Goal: Information Seeking & Learning: Check status

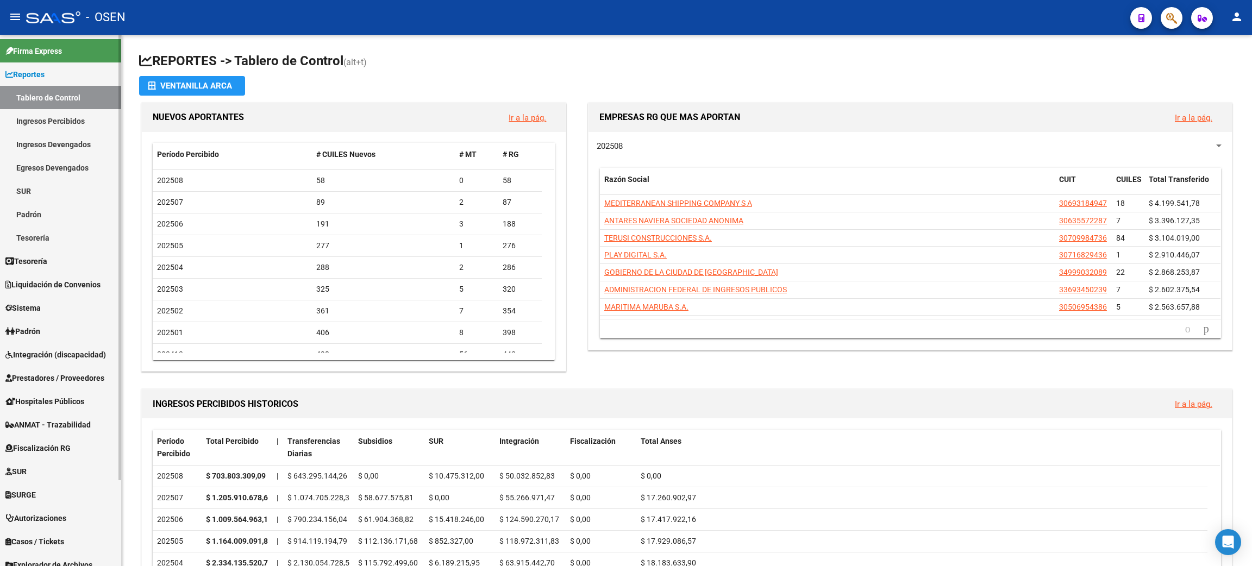
click at [58, 240] on link "Tesorería" at bounding box center [60, 237] width 121 height 23
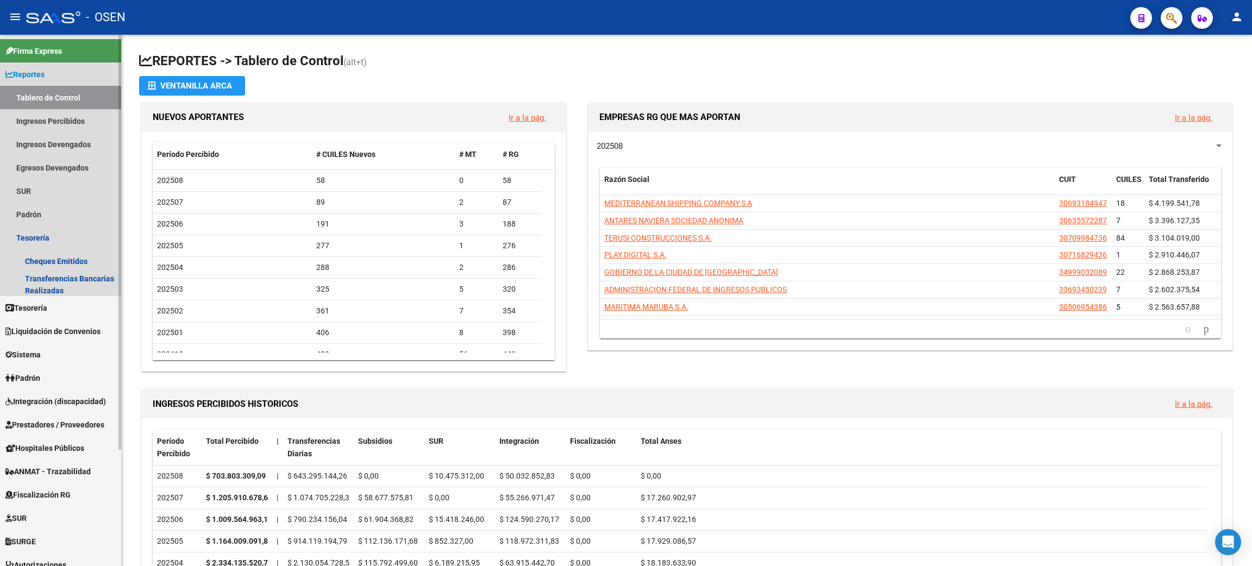
click at [71, 93] on link "Tablero de Control" at bounding box center [60, 97] width 121 height 23
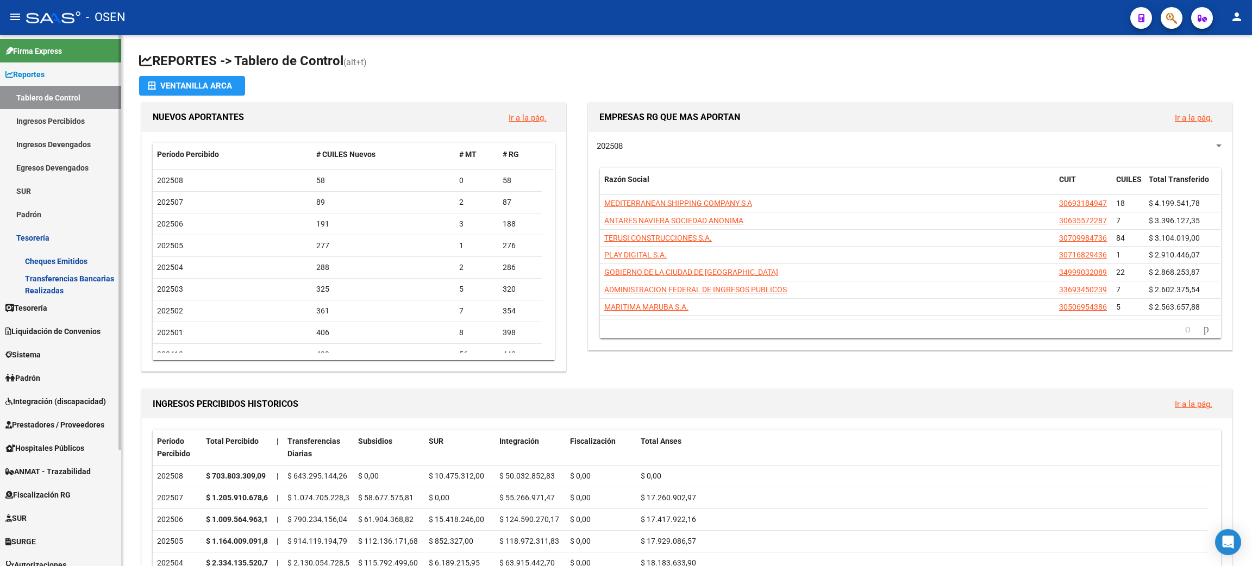
click at [54, 313] on link "Tesorería" at bounding box center [60, 307] width 121 height 23
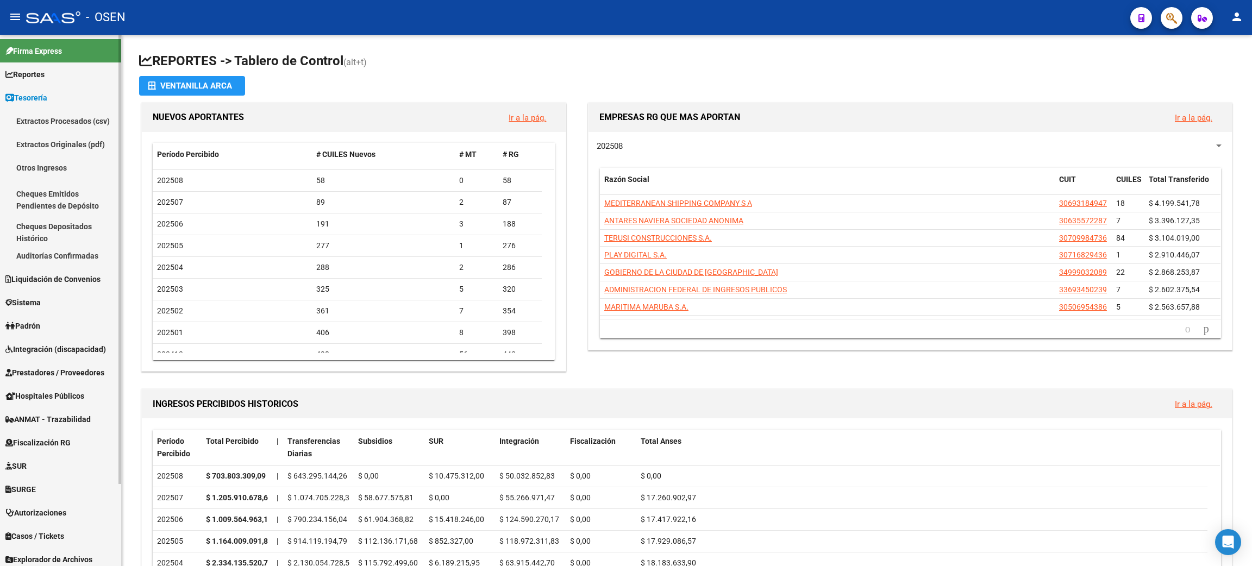
click at [73, 260] on link "Auditorías Confirmadas" at bounding box center [60, 255] width 121 height 23
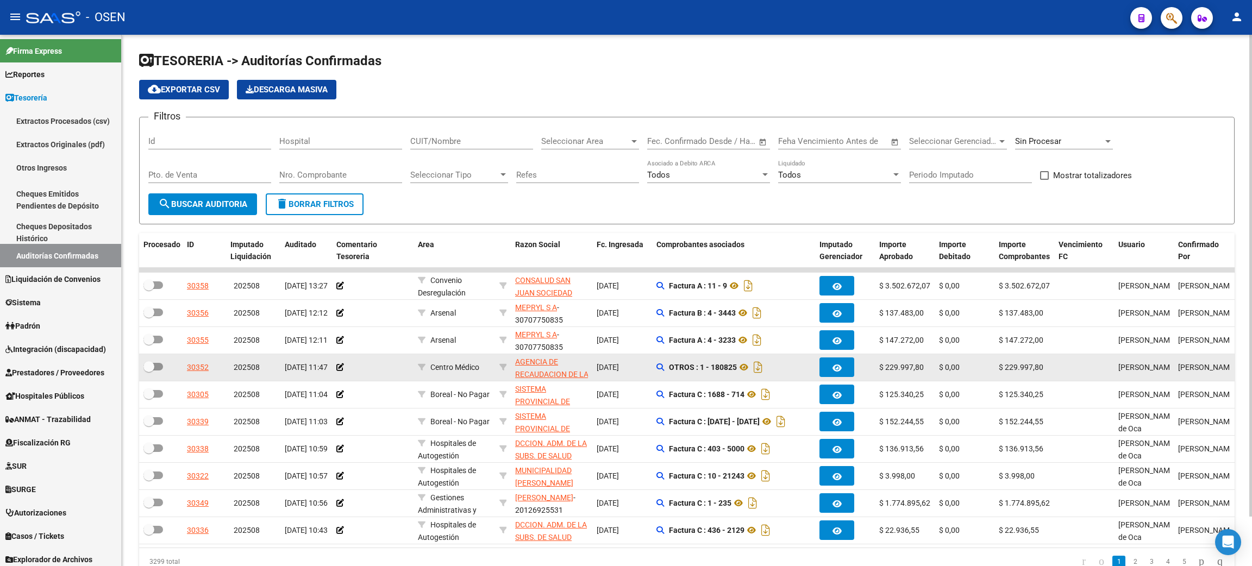
scroll to position [54, 0]
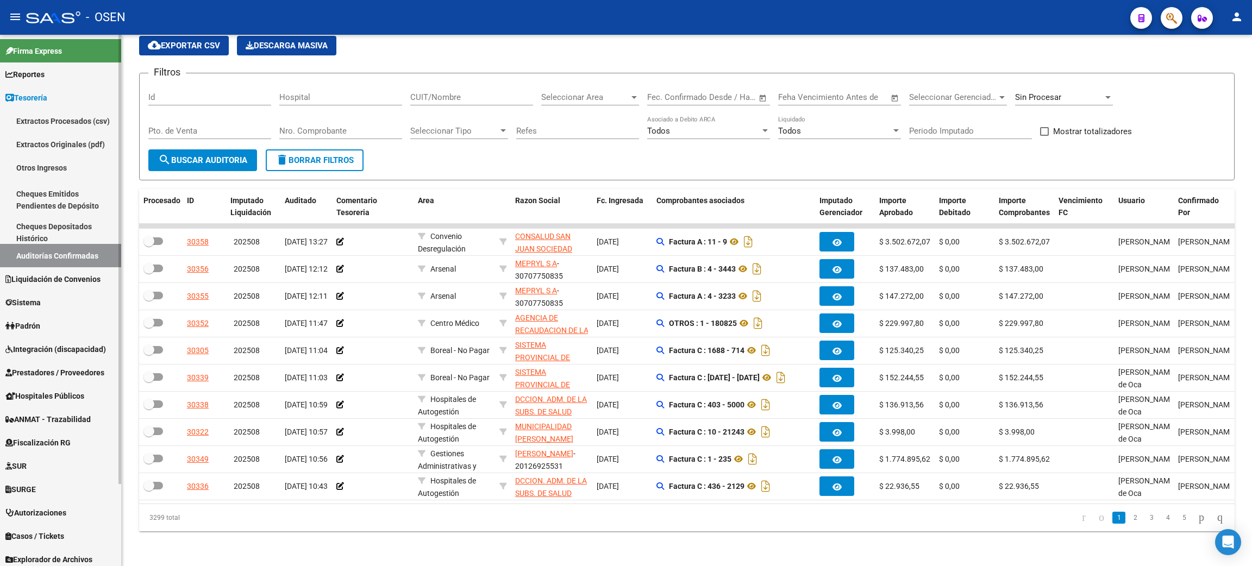
click at [66, 378] on link "Prestadores / Proveedores" at bounding box center [60, 372] width 121 height 23
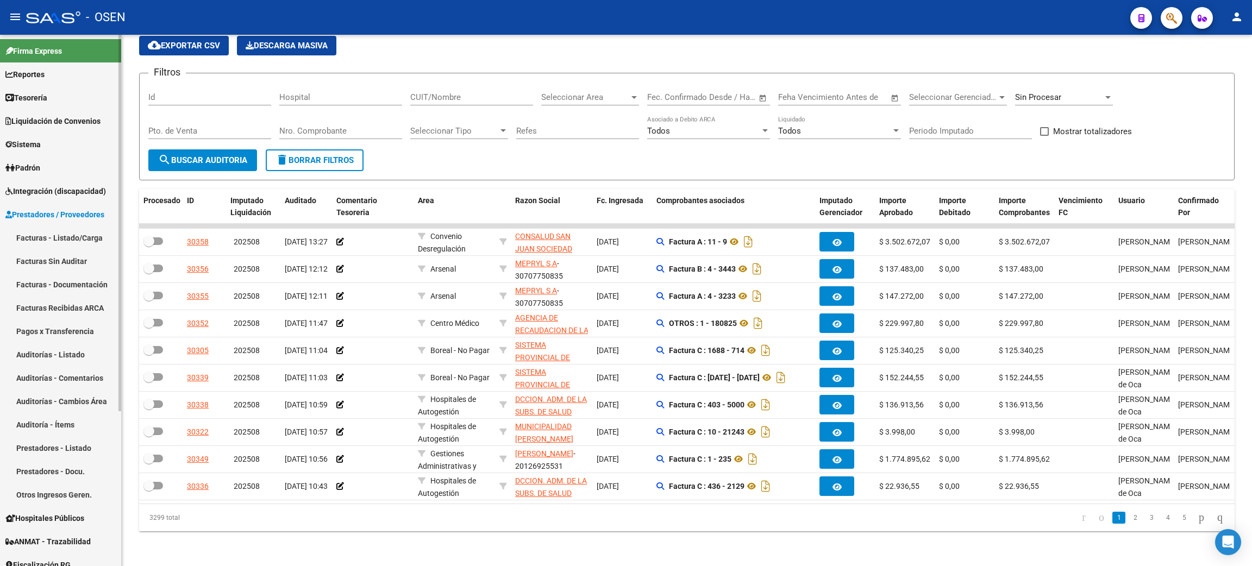
click at [57, 233] on link "Facturas - Listado/Carga" at bounding box center [60, 237] width 121 height 23
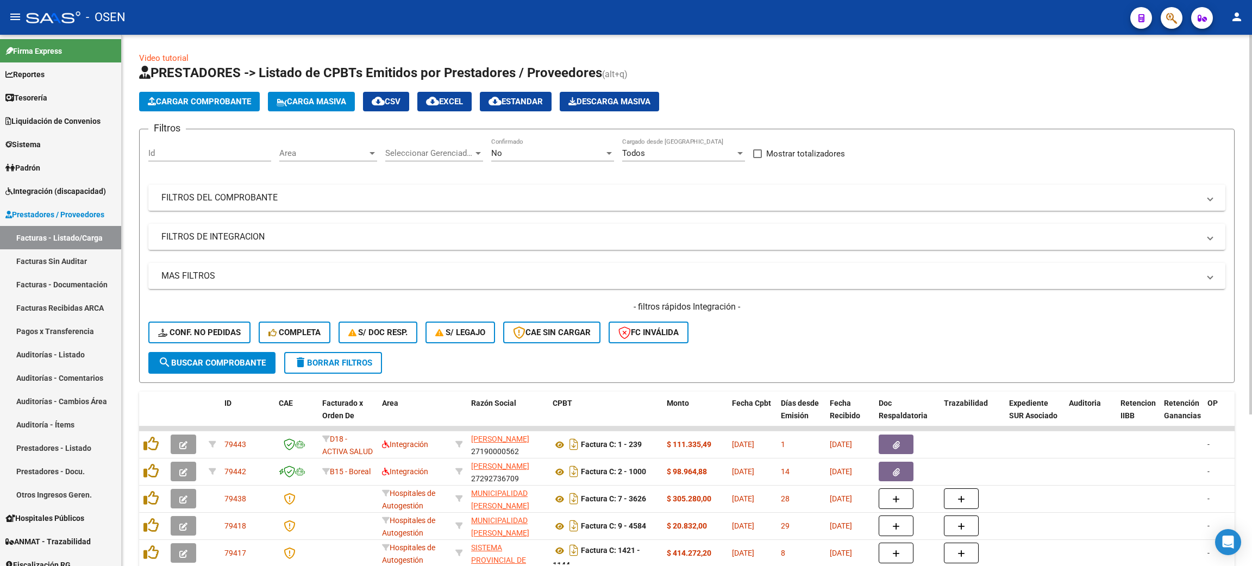
click at [364, 159] on div "Area Area" at bounding box center [328, 149] width 98 height 23
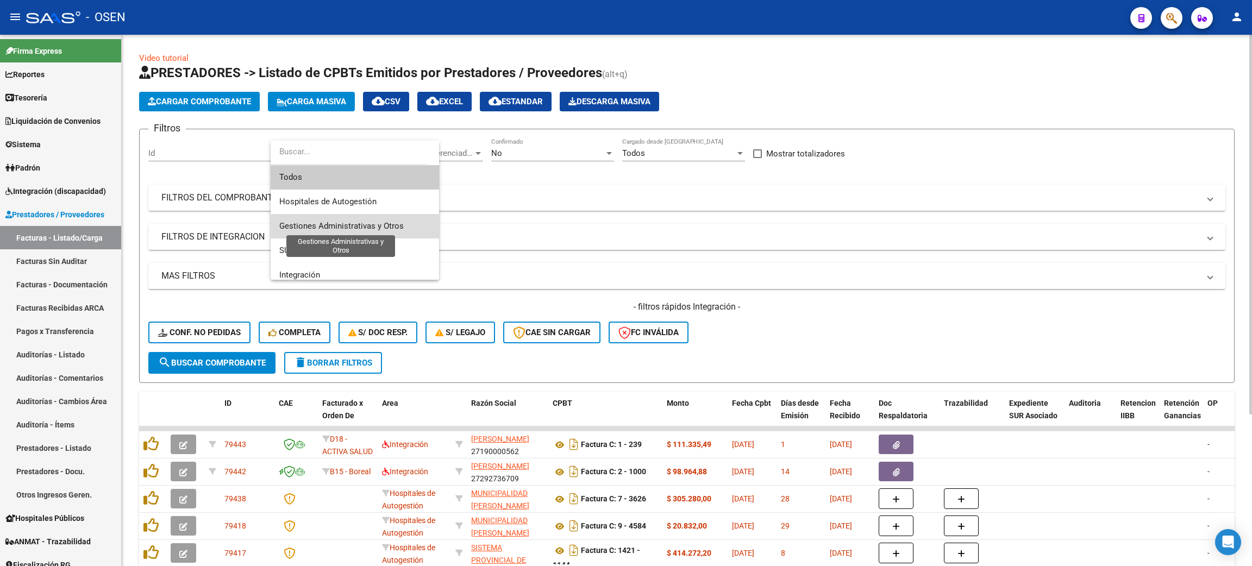
drag, startPoint x: 368, startPoint y: 226, endPoint x: 256, endPoint y: 326, distance: 149.8
click at [368, 225] on span "Gestiones Administrativas y Otros" at bounding box center [341, 226] width 124 height 10
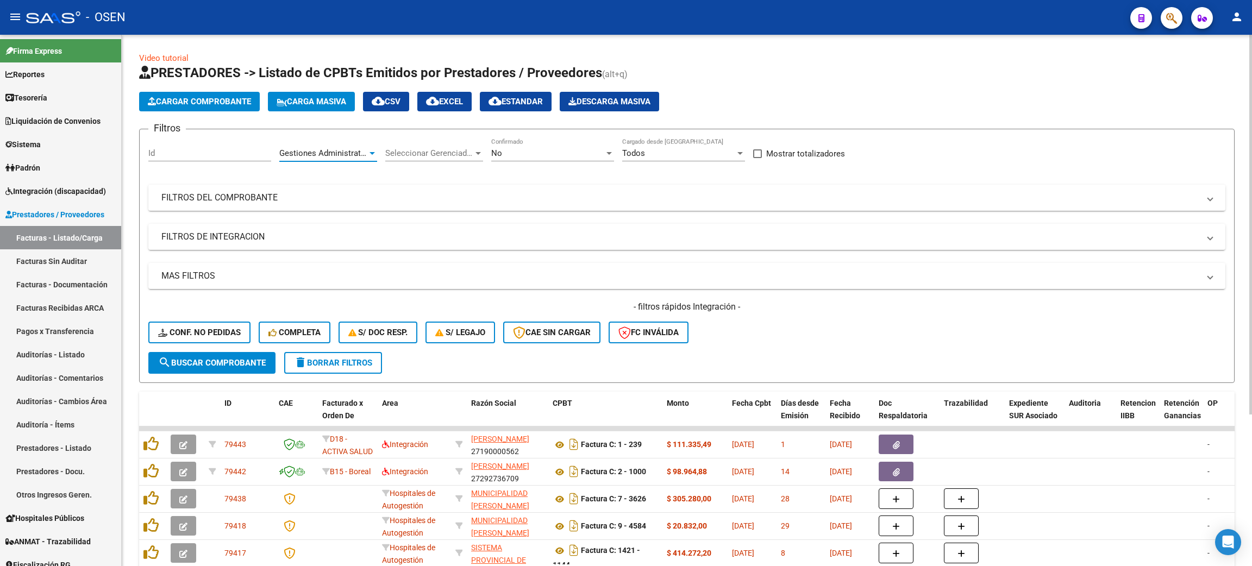
click at [222, 358] on span "search Buscar Comprobante" at bounding box center [212, 363] width 108 height 10
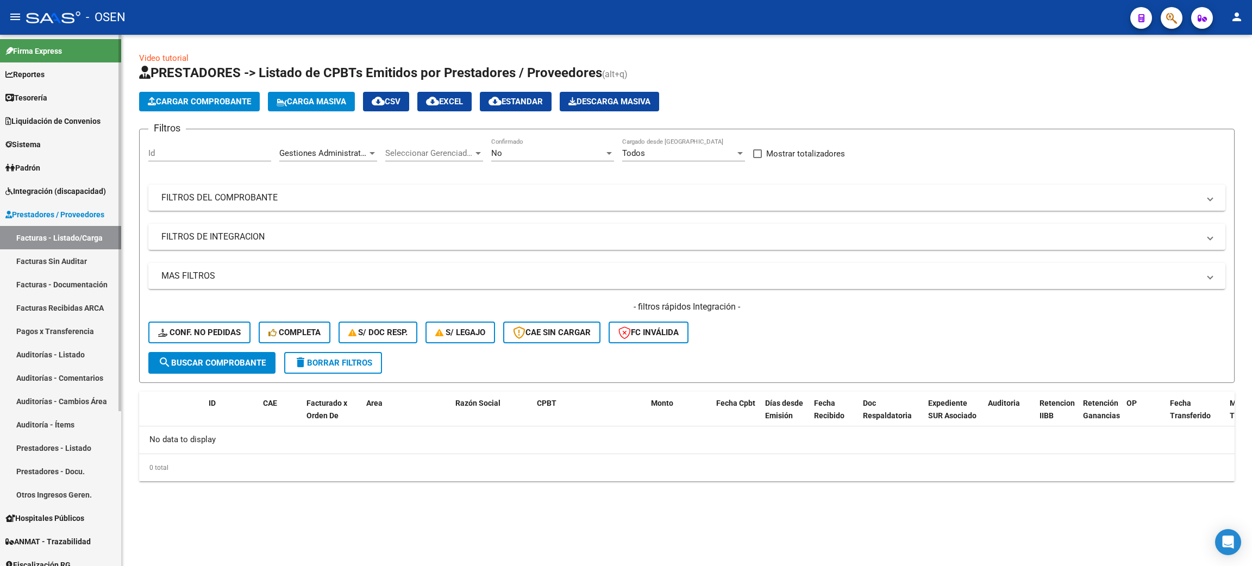
click at [44, 352] on link "Auditorías - Listado" at bounding box center [60, 354] width 121 height 23
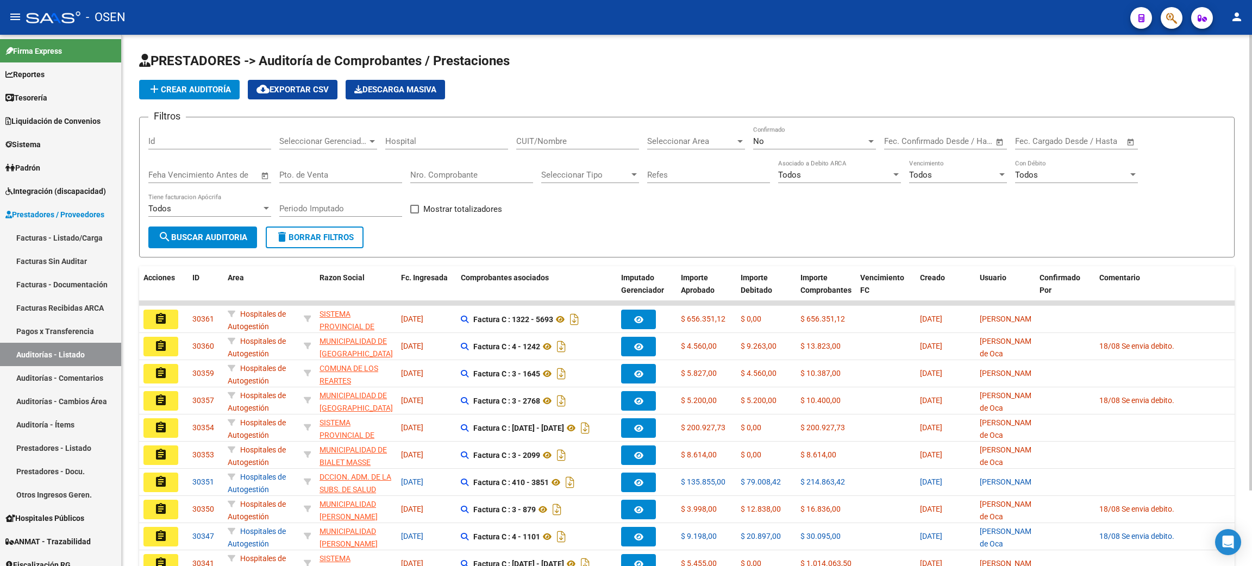
click at [191, 93] on button "add Crear Auditoría" at bounding box center [189, 90] width 101 height 20
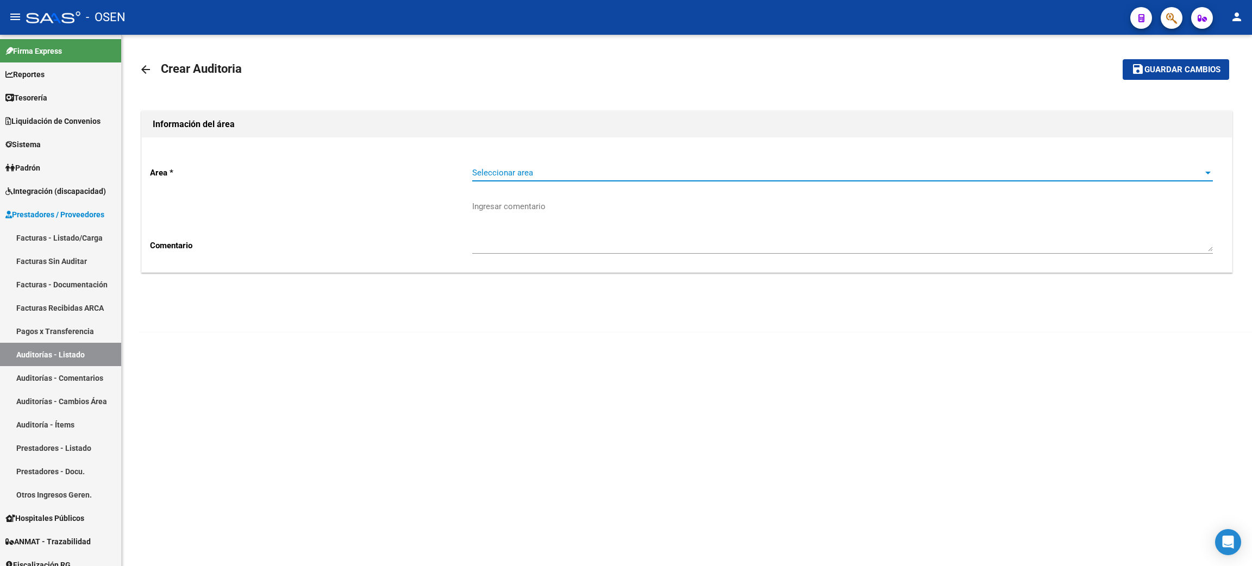
click at [589, 176] on span "Seleccionar area" at bounding box center [837, 173] width 731 height 10
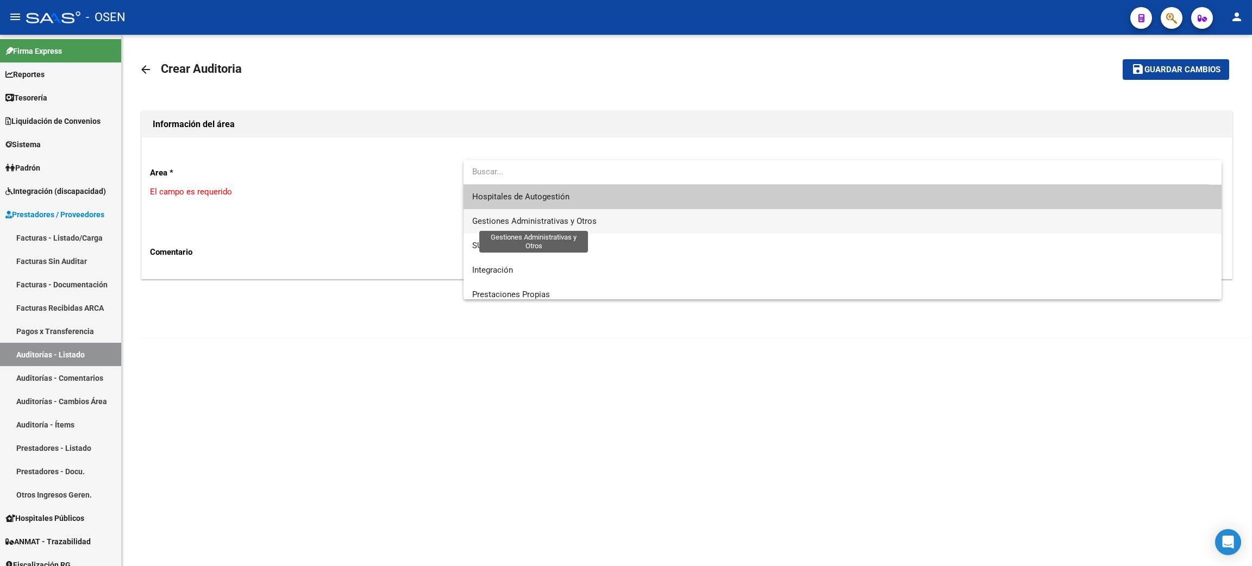
click at [578, 224] on span "Gestiones Administrativas y Otros" at bounding box center [534, 221] width 124 height 10
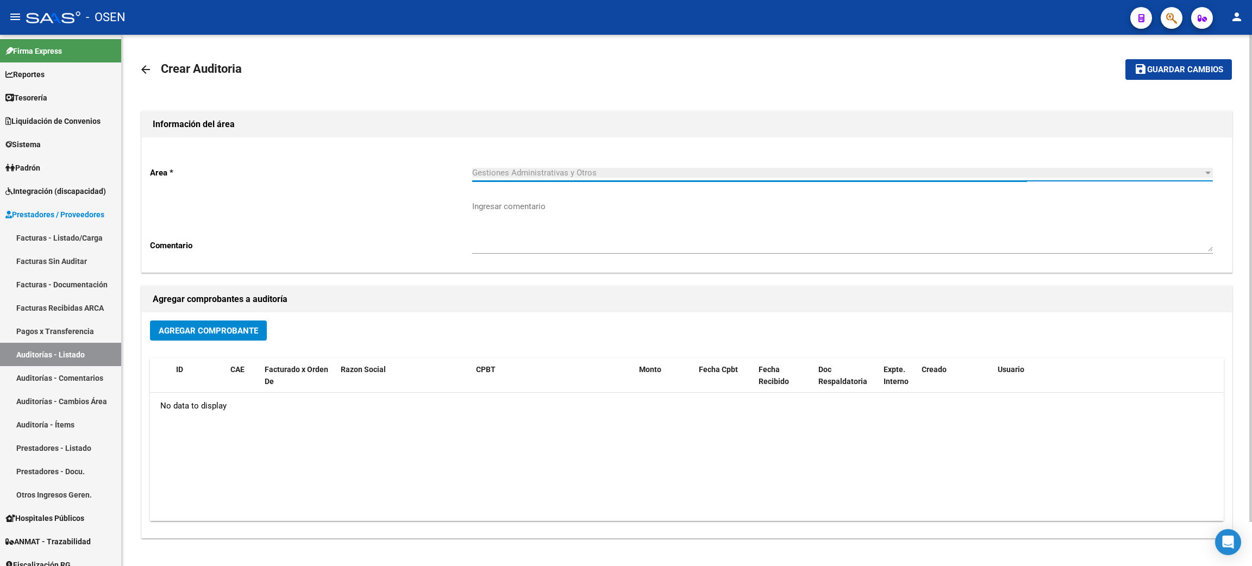
click at [226, 330] on span "Agregar Comprobante" at bounding box center [208, 331] width 99 height 10
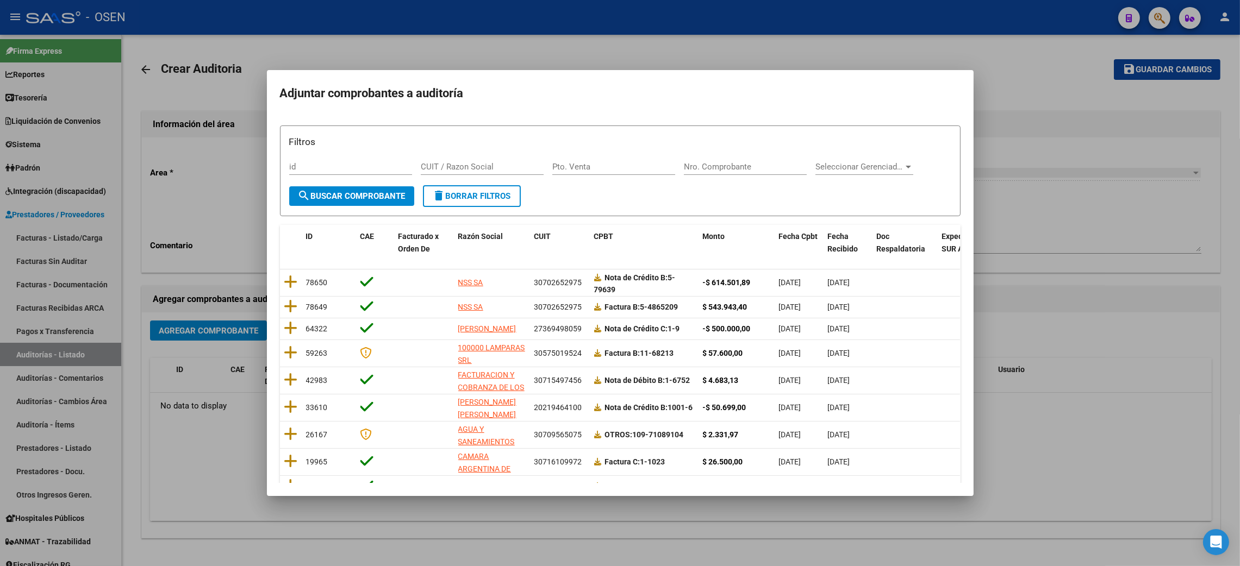
click at [615, 512] on div at bounding box center [620, 283] width 1240 height 566
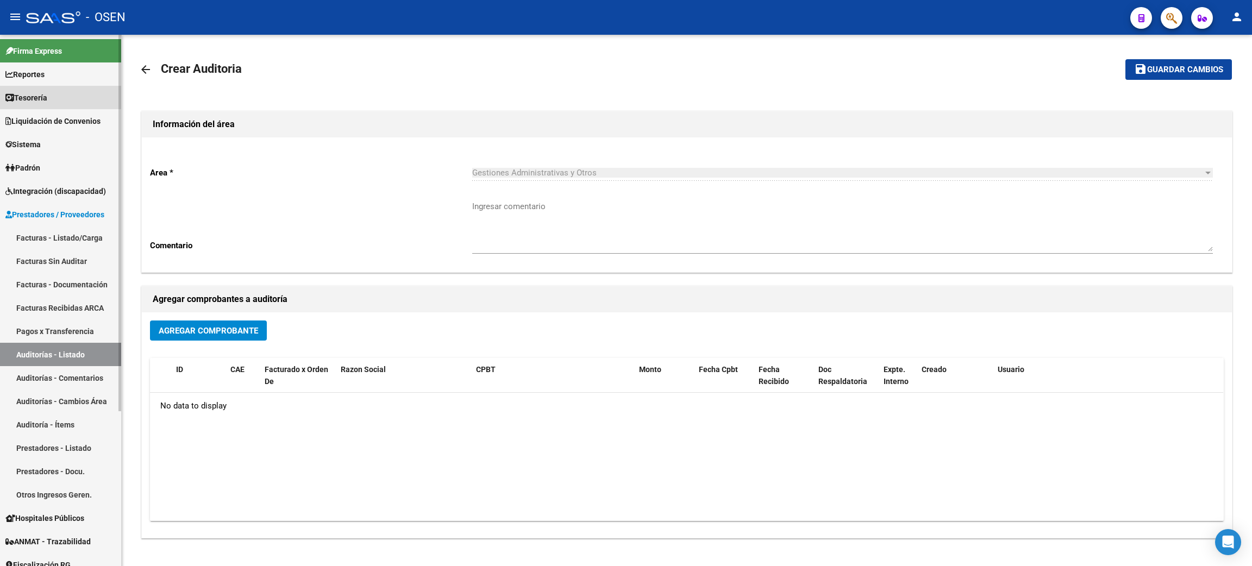
click at [32, 99] on span "Tesorería" at bounding box center [26, 98] width 42 height 12
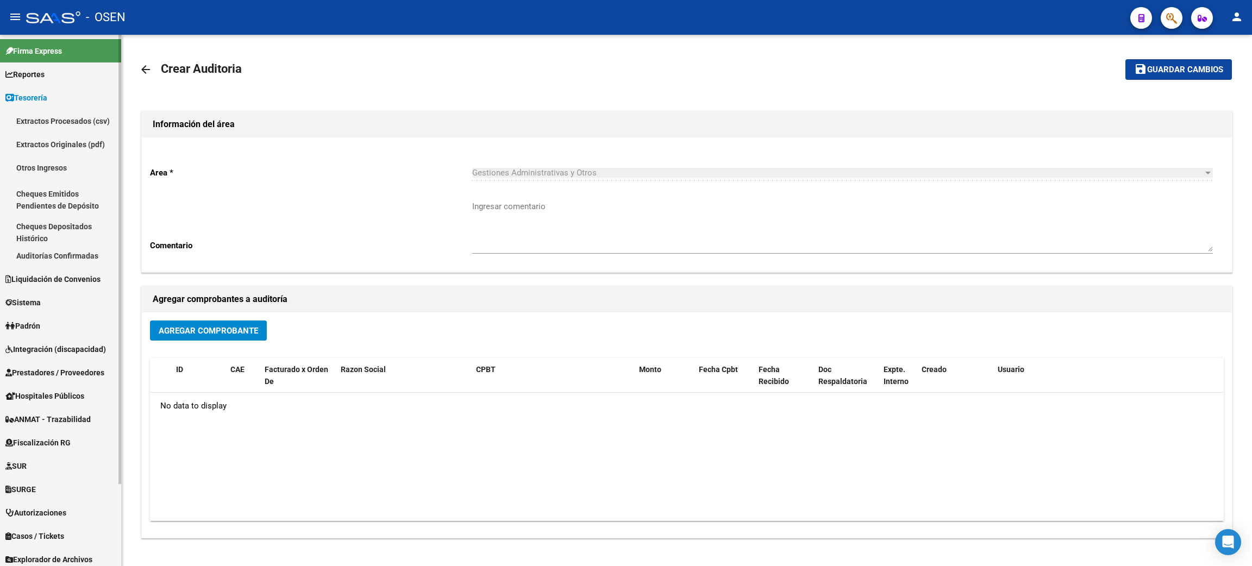
click at [48, 249] on link "Auditorías Confirmadas" at bounding box center [60, 255] width 121 height 23
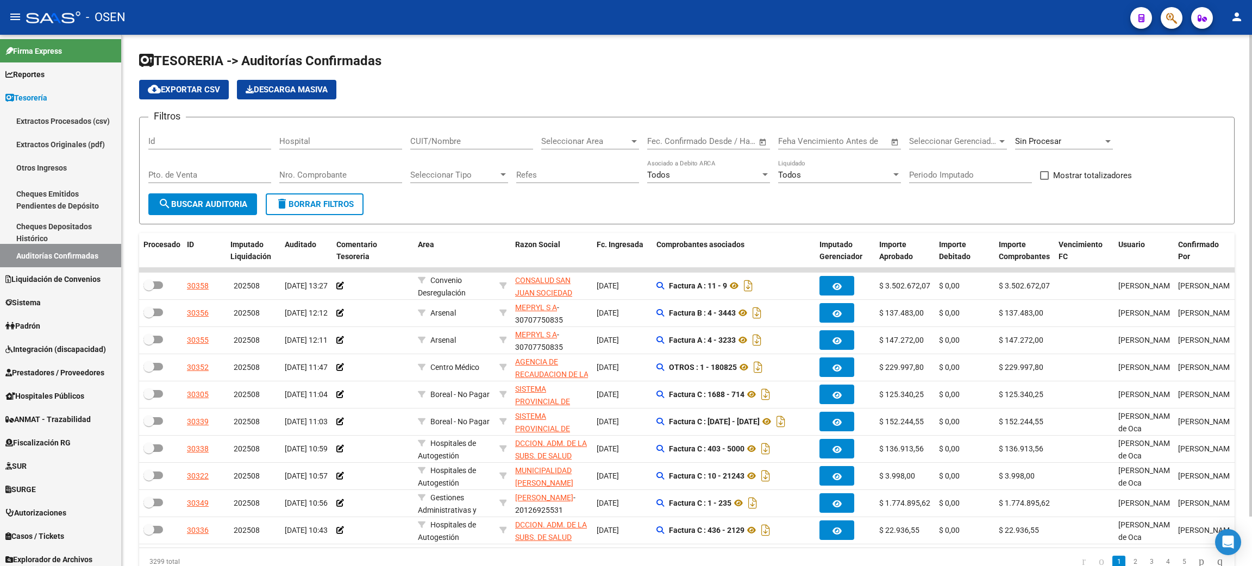
click at [576, 146] on div "Seleccionar Area Seleccionar Area" at bounding box center [590, 137] width 98 height 23
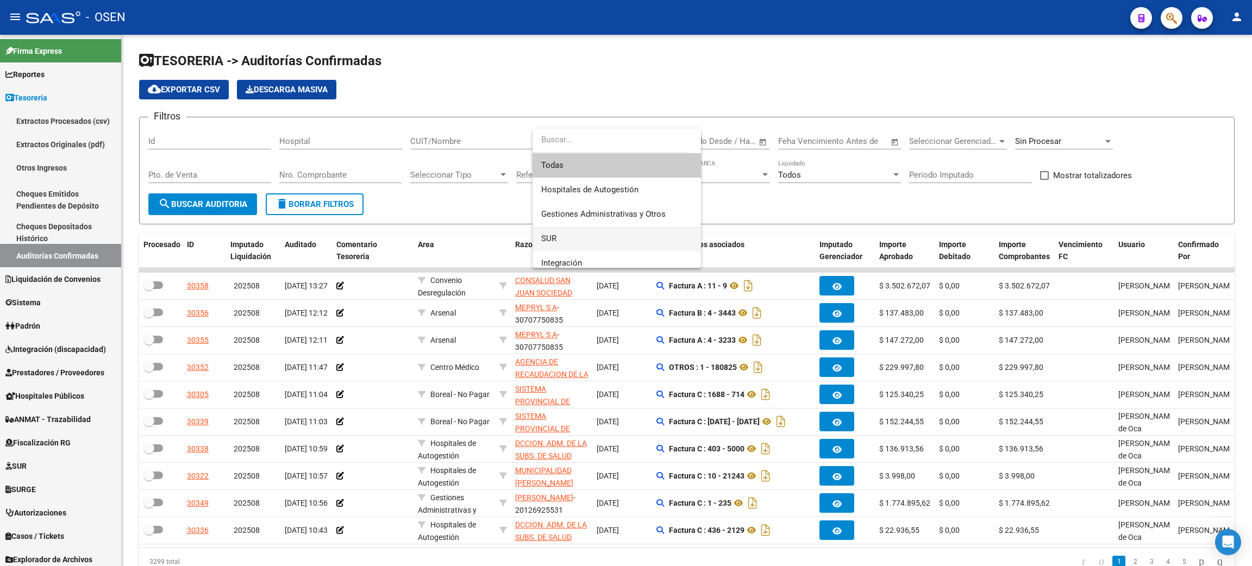
click at [568, 235] on span "SUR" at bounding box center [616, 239] width 151 height 24
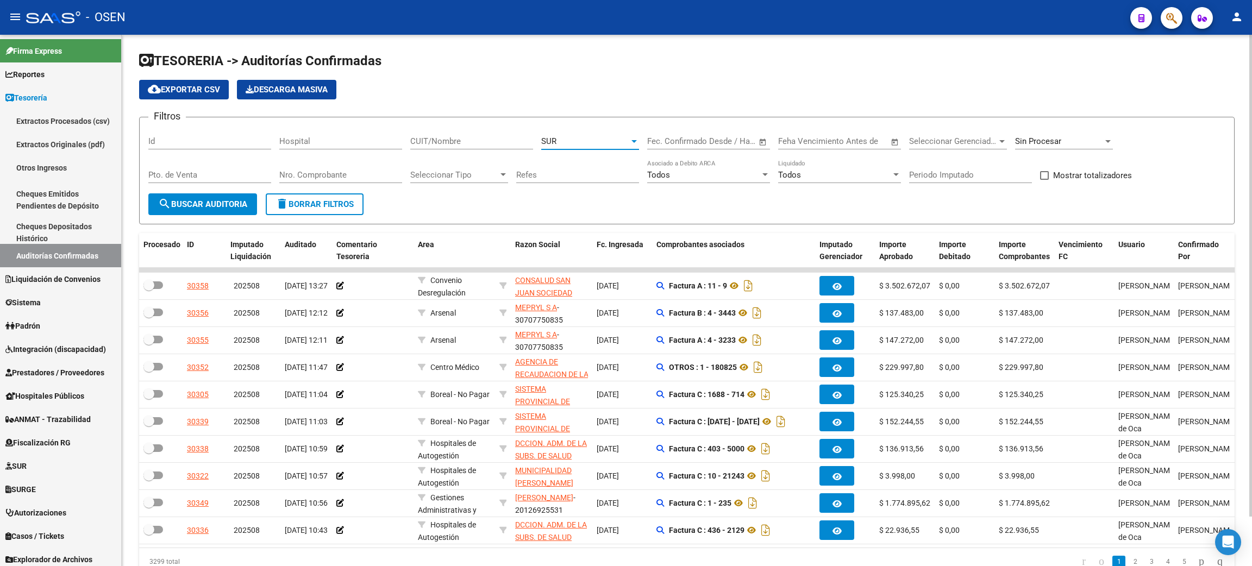
drag, startPoint x: 220, startPoint y: 198, endPoint x: 292, endPoint y: 201, distance: 71.8
click at [220, 199] on span "search Buscar Auditoria" at bounding box center [202, 204] width 89 height 10
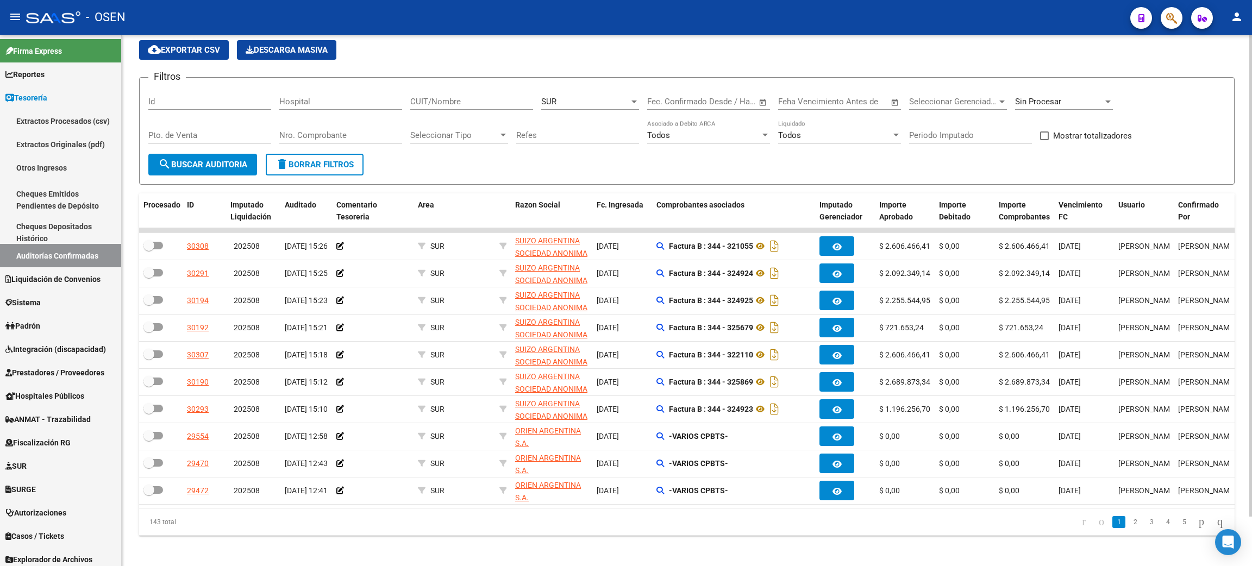
scroll to position [54, 0]
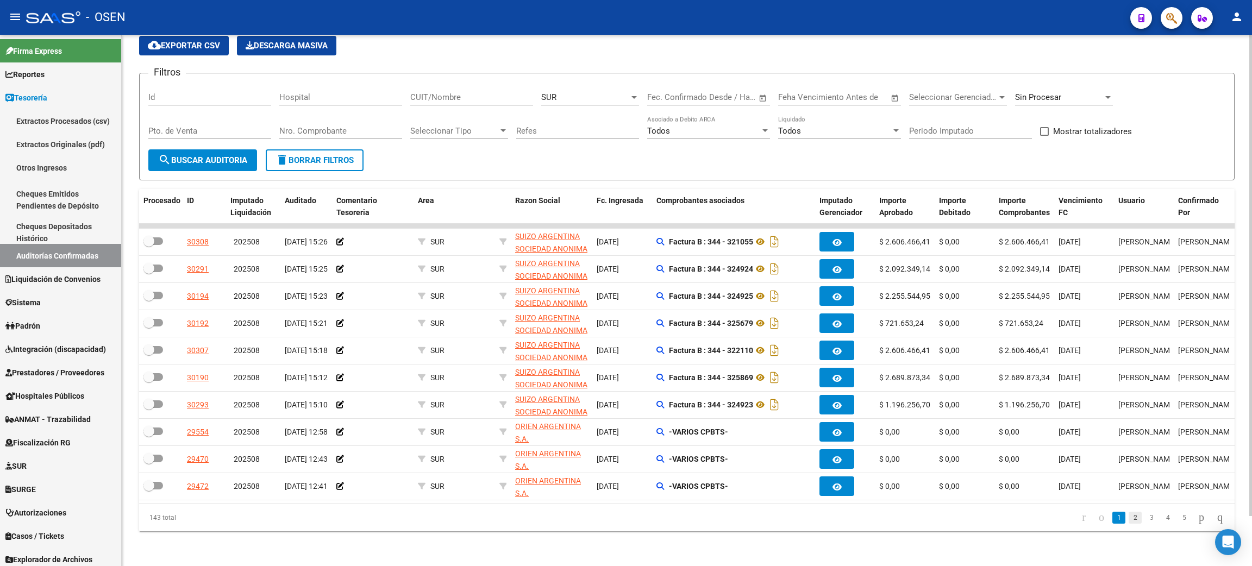
click at [1129, 520] on link "2" at bounding box center [1135, 518] width 13 height 12
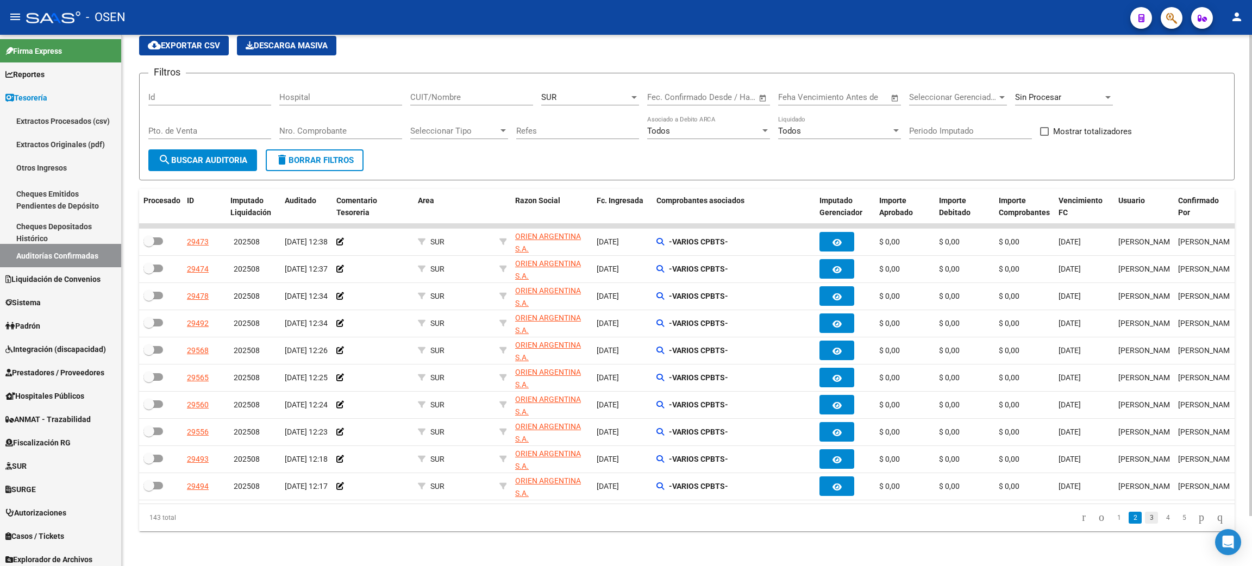
click at [1145, 518] on link "3" at bounding box center [1151, 518] width 13 height 12
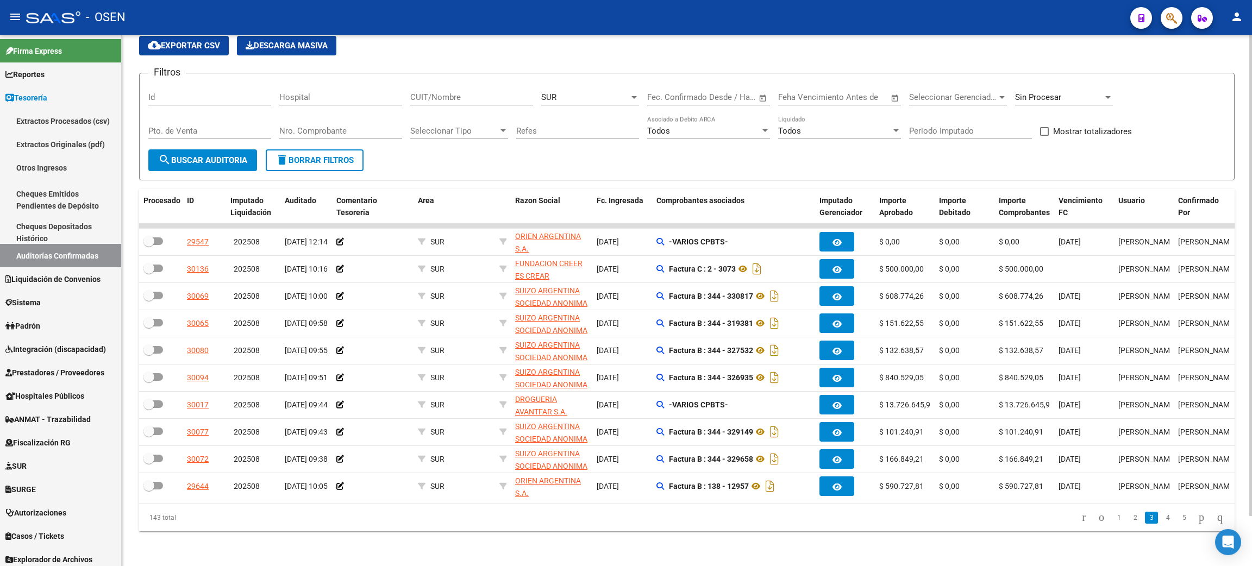
click at [1160, 525] on li "4" at bounding box center [1168, 518] width 16 height 18
click at [1161, 517] on link "4" at bounding box center [1167, 518] width 13 height 12
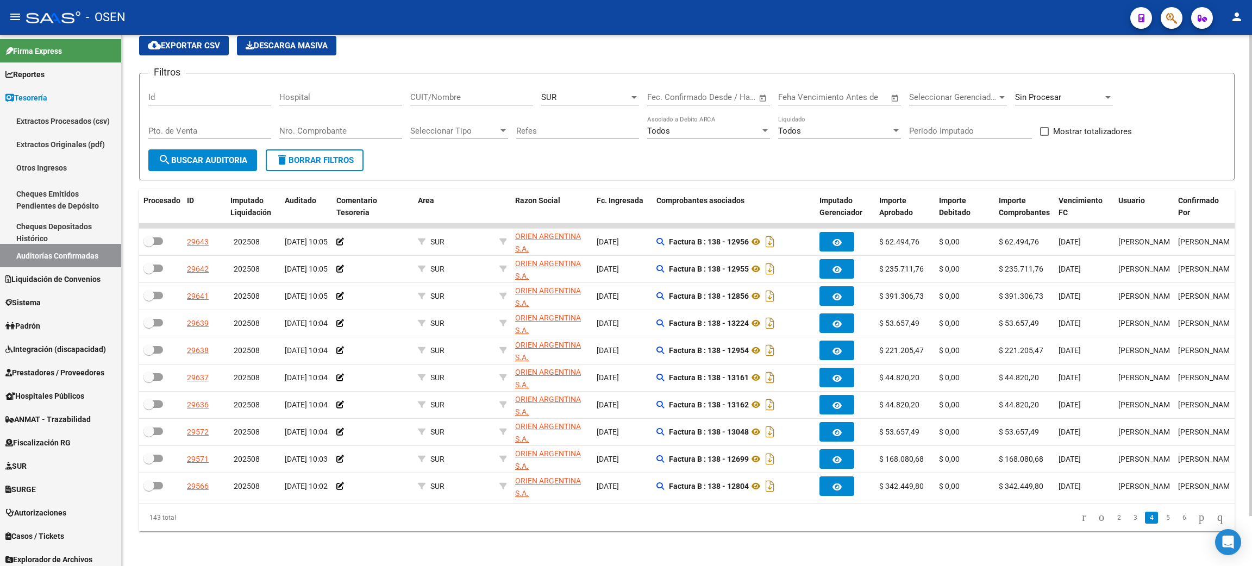
click at [1161, 516] on link "5" at bounding box center [1167, 518] width 13 height 12
click at [1161, 516] on link "6" at bounding box center [1167, 518] width 13 height 12
click at [1161, 516] on link "7" at bounding box center [1167, 518] width 13 height 12
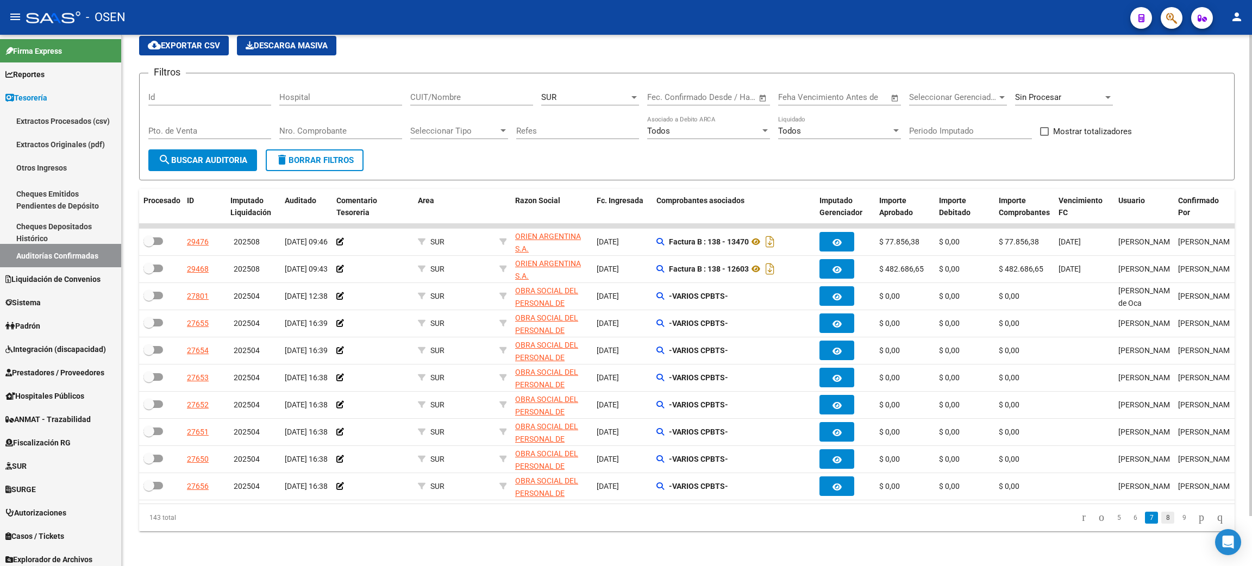
click at [1161, 521] on link "8" at bounding box center [1167, 518] width 13 height 12
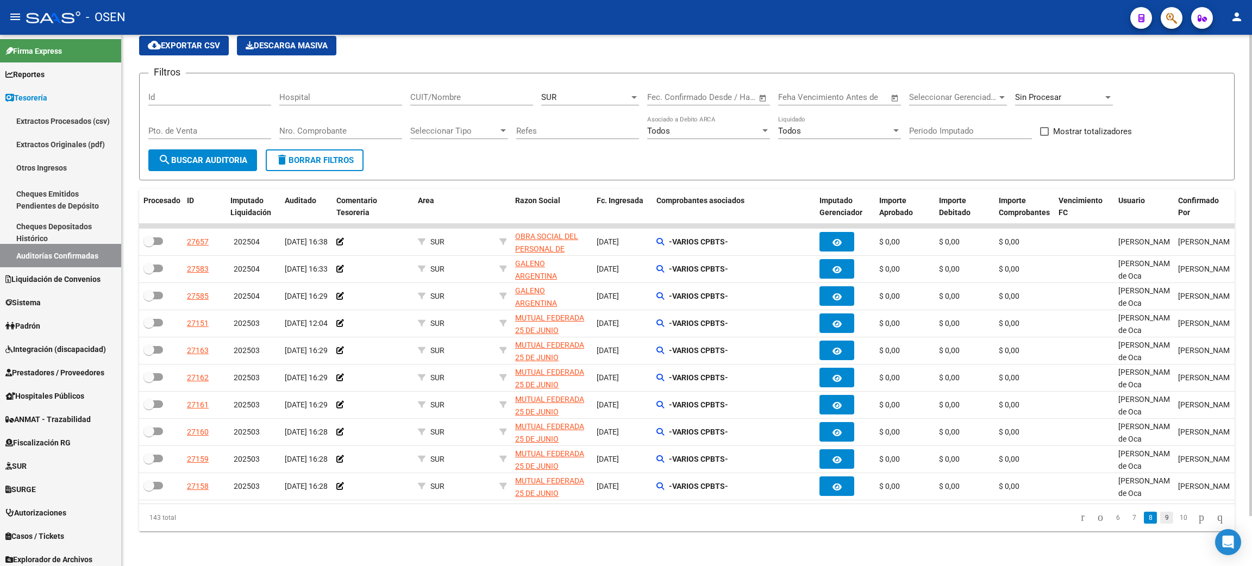
click at [1160, 520] on link "9" at bounding box center [1166, 518] width 13 height 12
click at [1160, 520] on link "10" at bounding box center [1166, 518] width 14 height 12
click at [83, 74] on link "Reportes" at bounding box center [60, 74] width 121 height 23
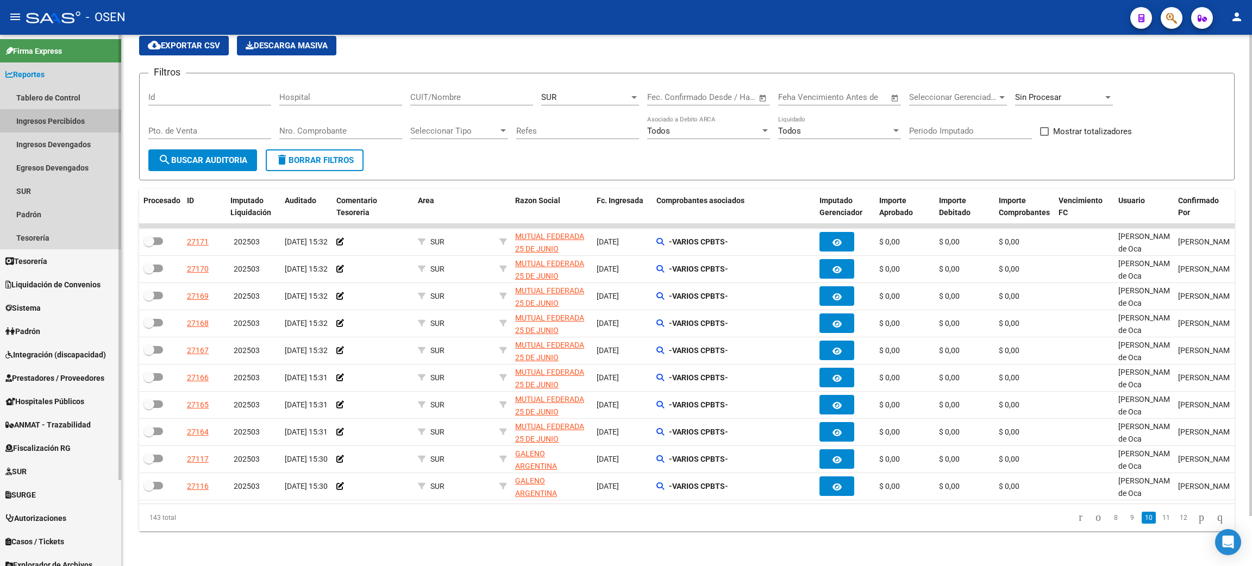
click at [60, 122] on link "Ingresos Percibidos" at bounding box center [60, 120] width 121 height 23
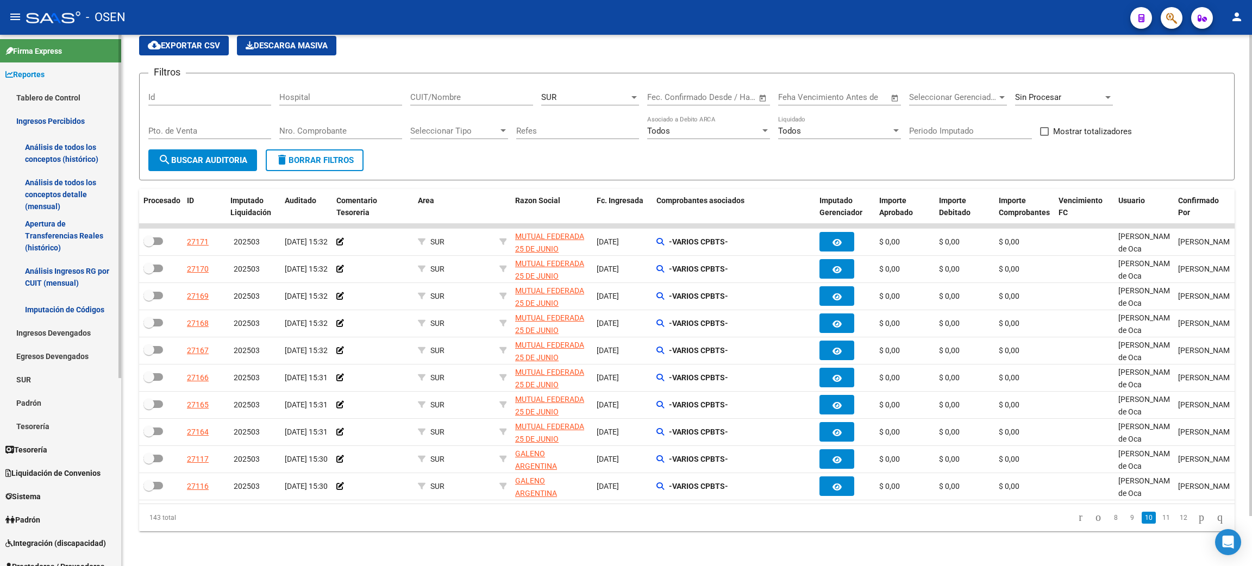
click at [53, 192] on link "Análisis de todos los conceptos detalle (mensual)" at bounding box center [60, 194] width 121 height 41
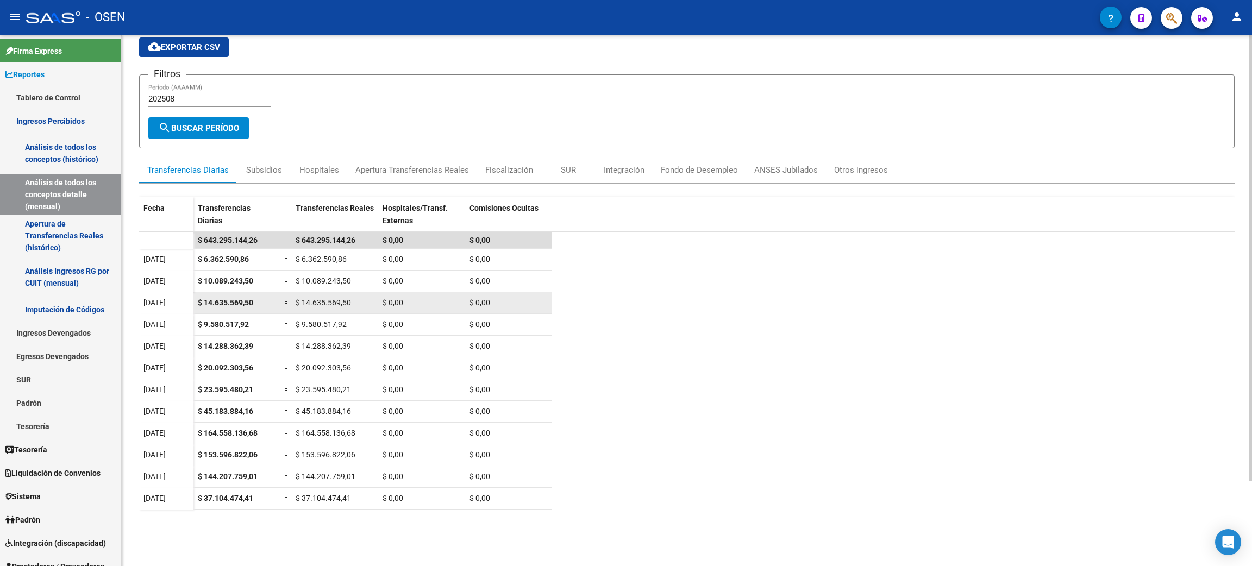
scroll to position [82, 0]
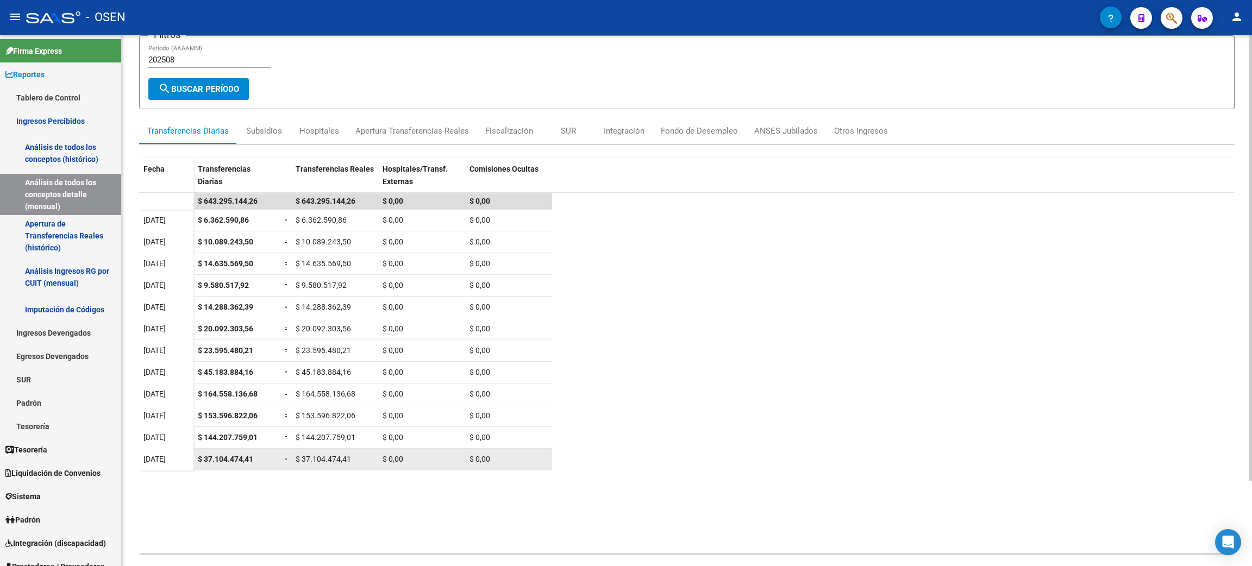
drag, startPoint x: 198, startPoint y: 458, endPoint x: 260, endPoint y: 459, distance: 62.0
click at [260, 459] on div "$ 37.104.474,41" at bounding box center [237, 459] width 78 height 13
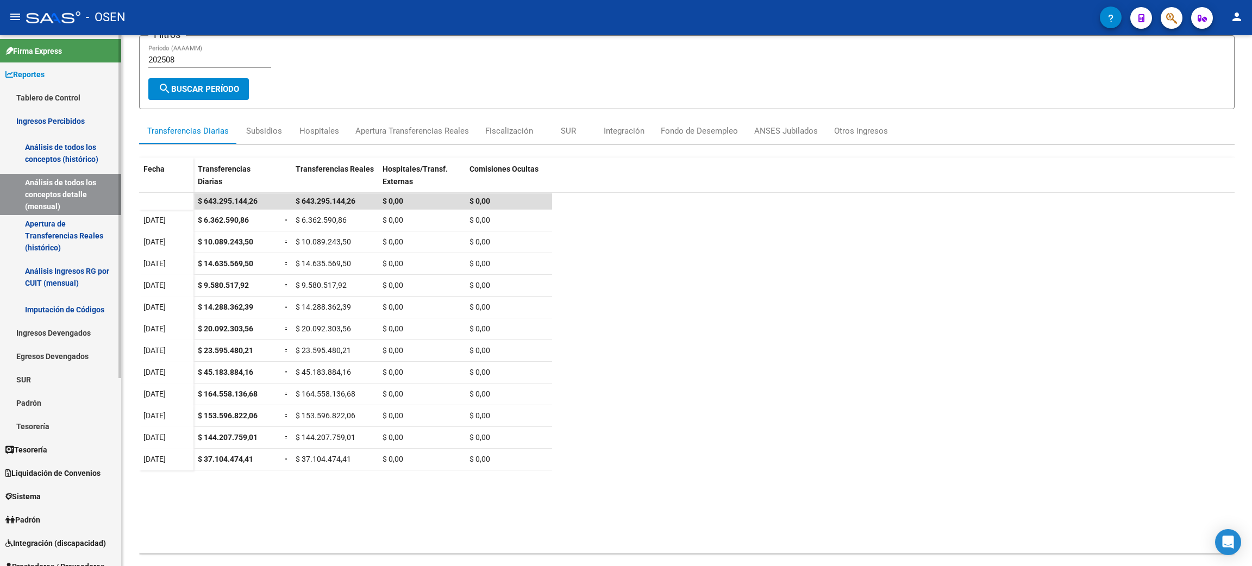
click at [68, 96] on link "Tablero de Control" at bounding box center [60, 97] width 121 height 23
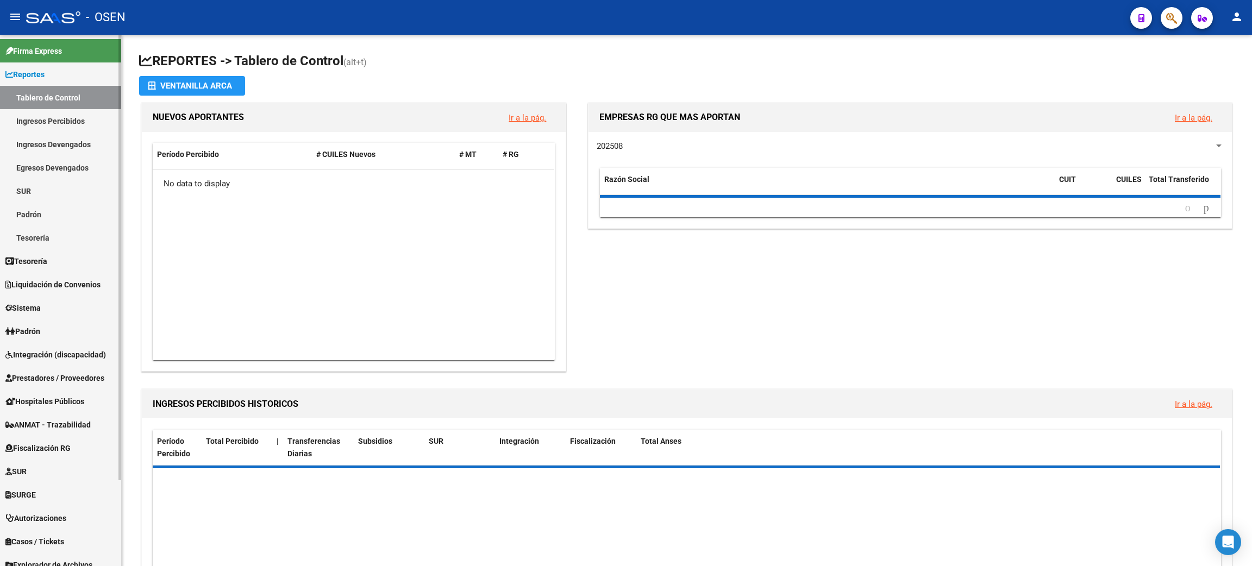
click at [91, 76] on link "Reportes" at bounding box center [60, 74] width 121 height 23
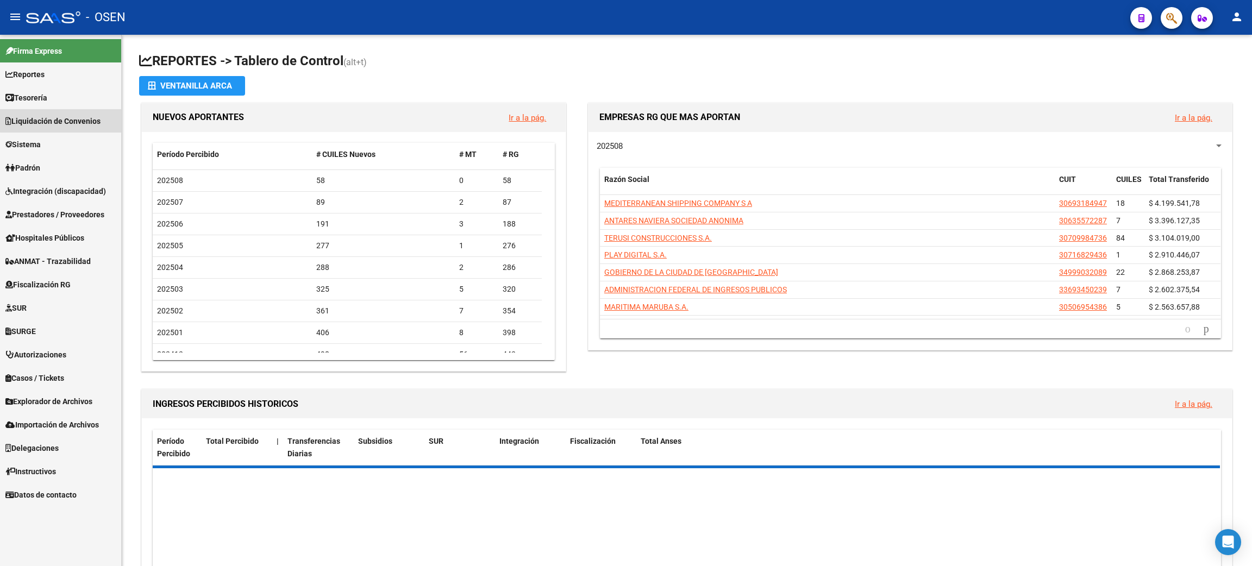
click at [66, 121] on span "Liquidación de Convenios" at bounding box center [52, 121] width 95 height 12
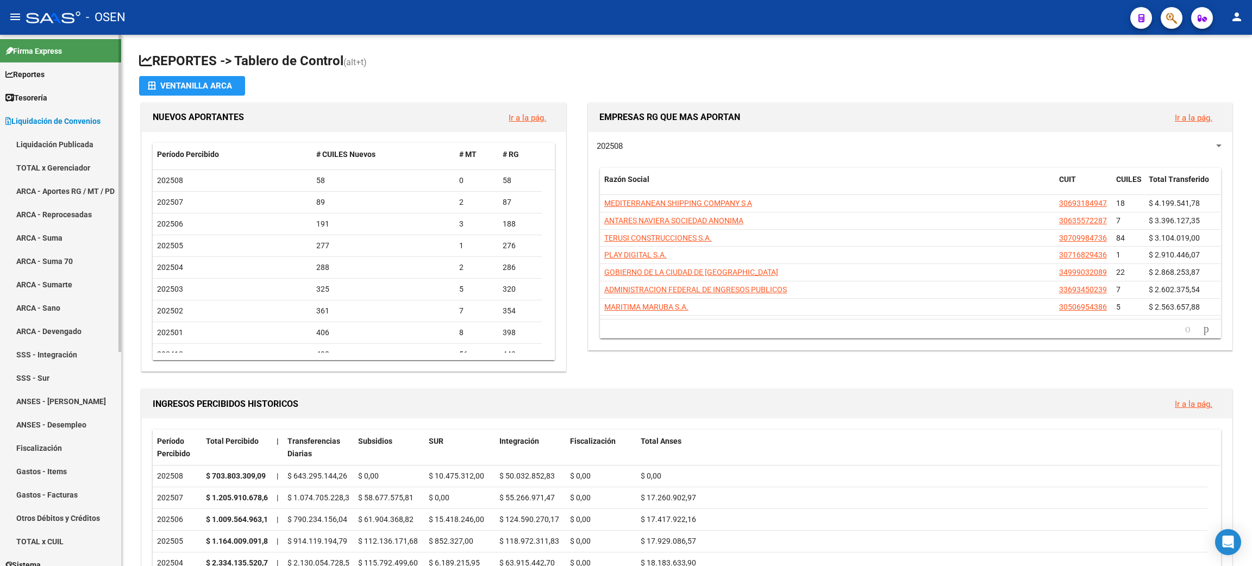
click at [68, 145] on link "Liquidación Publicada" at bounding box center [60, 144] width 121 height 23
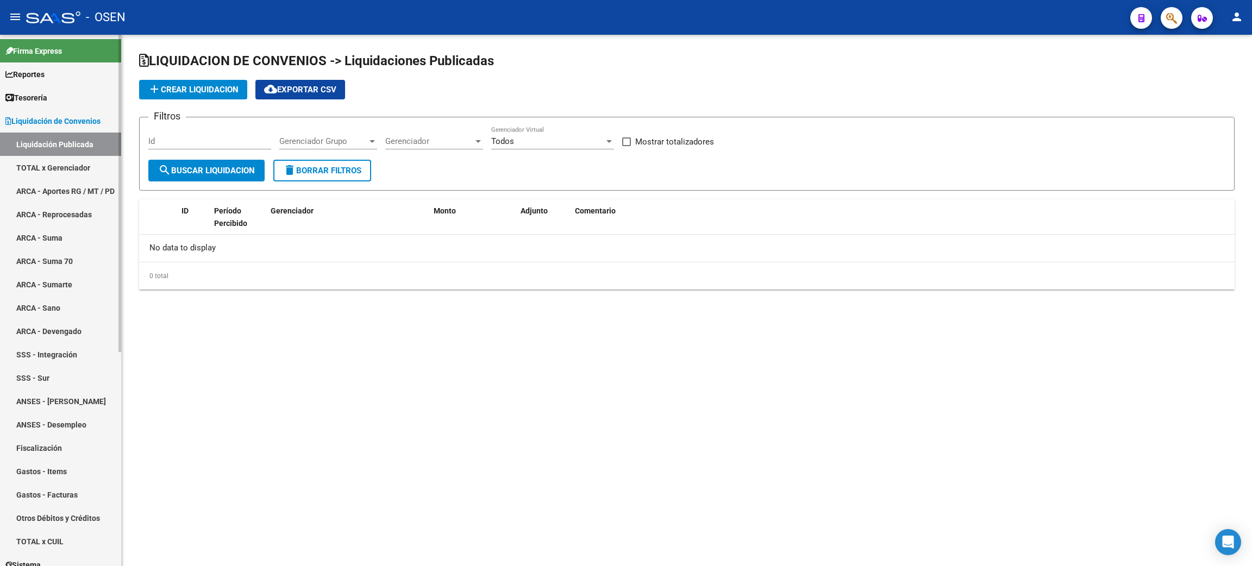
checkbox input "true"
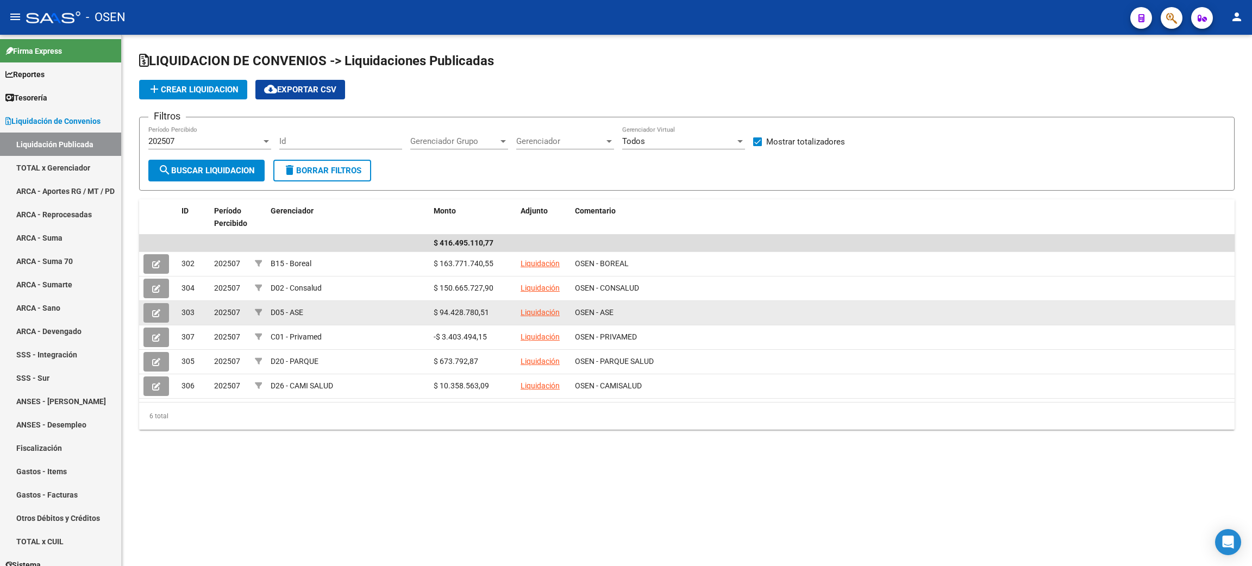
drag, startPoint x: 429, startPoint y: 314, endPoint x: 499, endPoint y: 313, distance: 70.7
click at [499, 313] on datatable-body-cell "$ 94.428.780,51" at bounding box center [472, 313] width 87 height 24
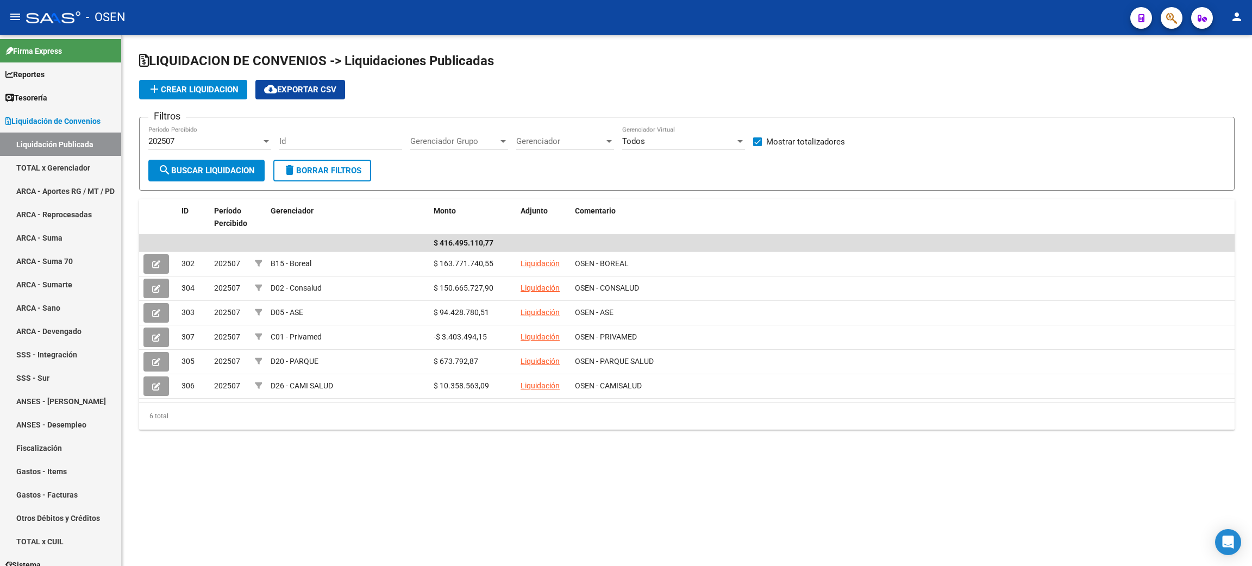
drag, startPoint x: 539, startPoint y: 486, endPoint x: 546, endPoint y: 486, distance: 7.6
click at [539, 486] on mat-sidenav-content "LIQUIDACION DE CONVENIOS -> Liquidaciones Publicadas add Crear Liquidacion clou…" at bounding box center [687, 301] width 1130 height 532
drag, startPoint x: 510, startPoint y: 264, endPoint x: 494, endPoint y: 425, distance: 161.6
click at [494, 425] on div "ID Período Percibido Gerenciador Monto Adjunto Comentario $ 416.495.110,77 302 …" at bounding box center [687, 314] width 1096 height 230
click at [460, 452] on div "LIQUIDACION DE CONVENIOS -> Liquidaciones Publicadas add Crear Liquidacion clou…" at bounding box center [687, 250] width 1130 height 430
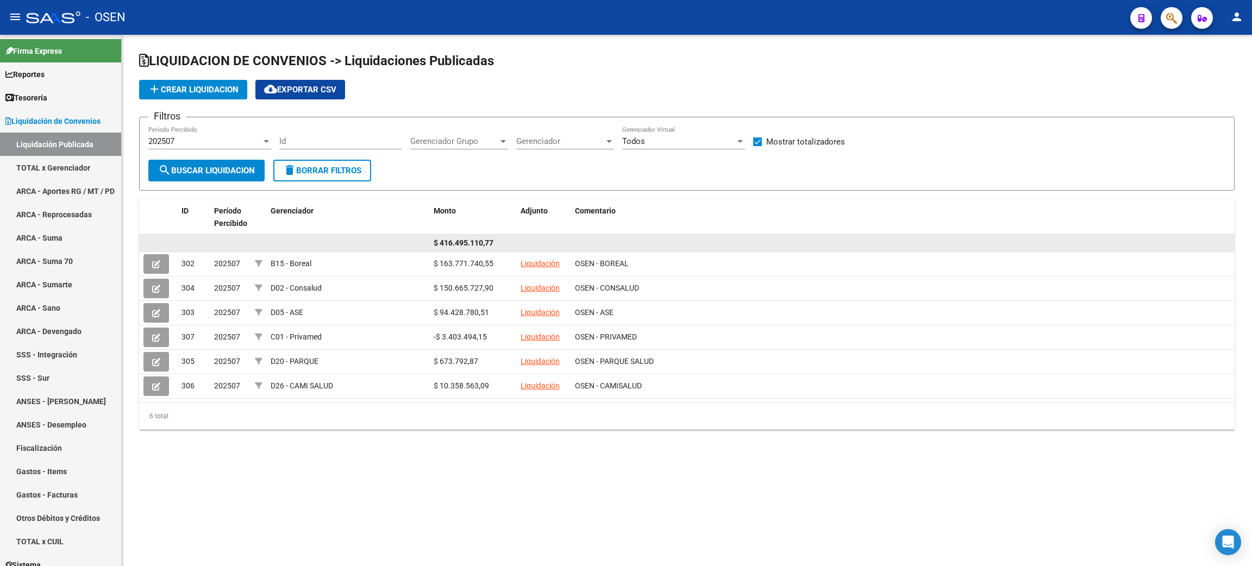
drag, startPoint x: 678, startPoint y: 384, endPoint x: 395, endPoint y: 241, distance: 316.7
click at [395, 241] on datatable-scroller "$ 416.495.110,77 302 202507 B15 - Boreal $ 163.771.740,55 Liquidación OSEN - BO…" at bounding box center [687, 317] width 1096 height 164
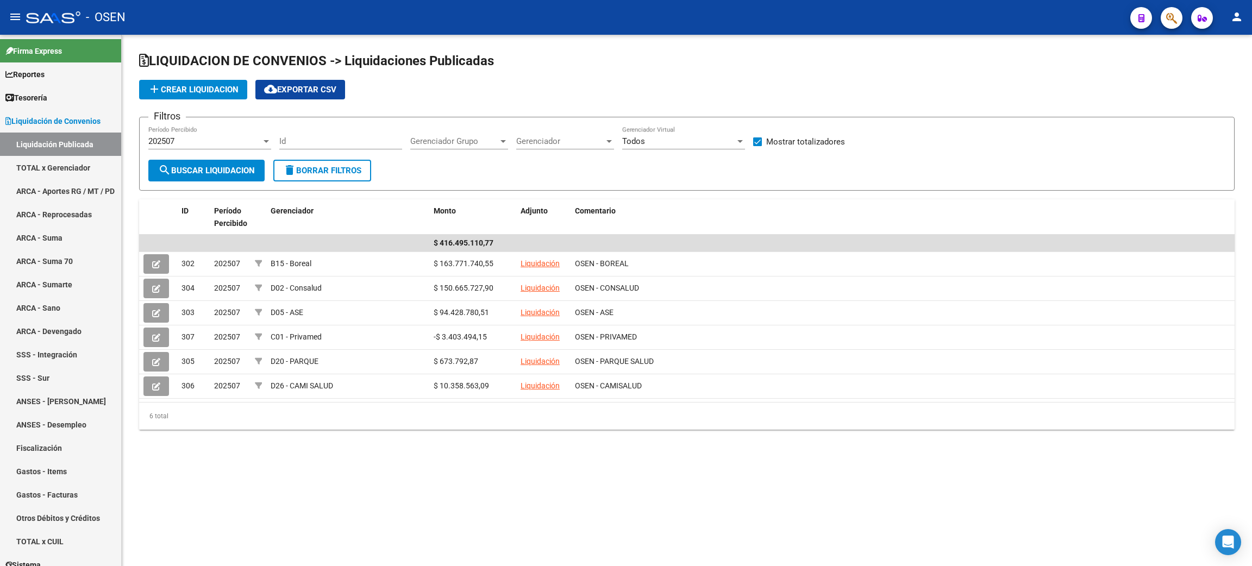
click at [416, 443] on div "LIQUIDACION DE CONVENIOS -> Liquidaciones Publicadas add Crear Liquidacion clou…" at bounding box center [687, 250] width 1130 height 430
drag, startPoint x: 496, startPoint y: 388, endPoint x: 686, endPoint y: 421, distance: 193.0
click at [704, 399] on datatable-selection "$ 416.495.110,77 302 202507 B15 - Boreal $ 163.771.740,55 Liquidación OSEN - BO…" at bounding box center [687, 396] width 1096 height 10
click at [642, 434] on div "LIQUIDACION DE CONVENIOS -> Liquidaciones Publicadas add Crear Liquidacion clou…" at bounding box center [687, 250] width 1130 height 430
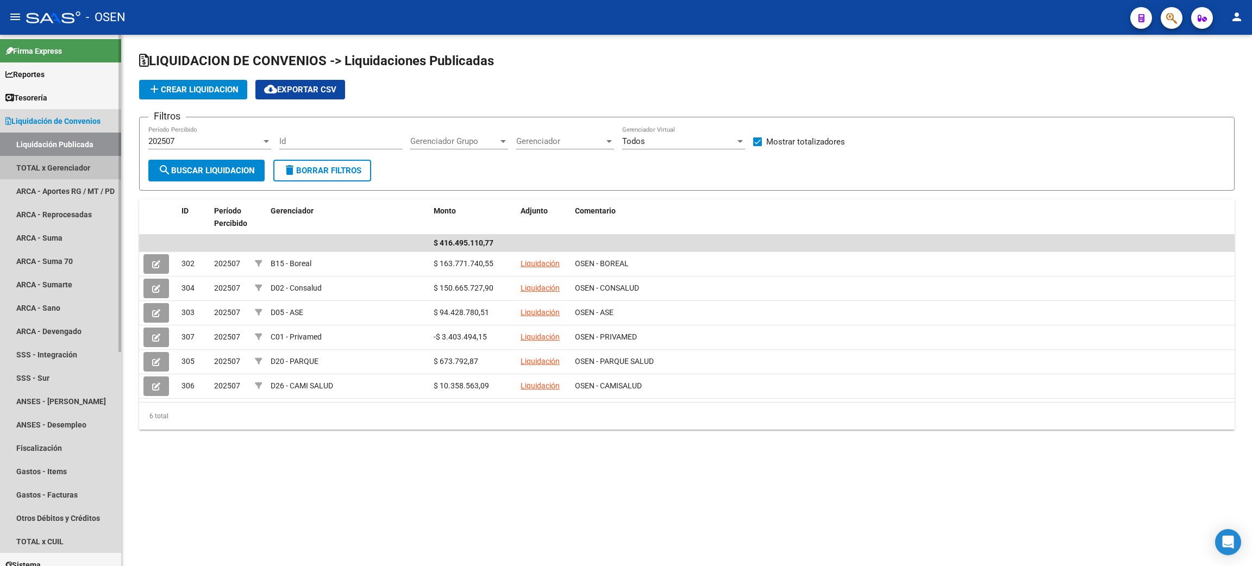
click at [79, 164] on link "TOTAL x Gerenciador" at bounding box center [60, 167] width 121 height 23
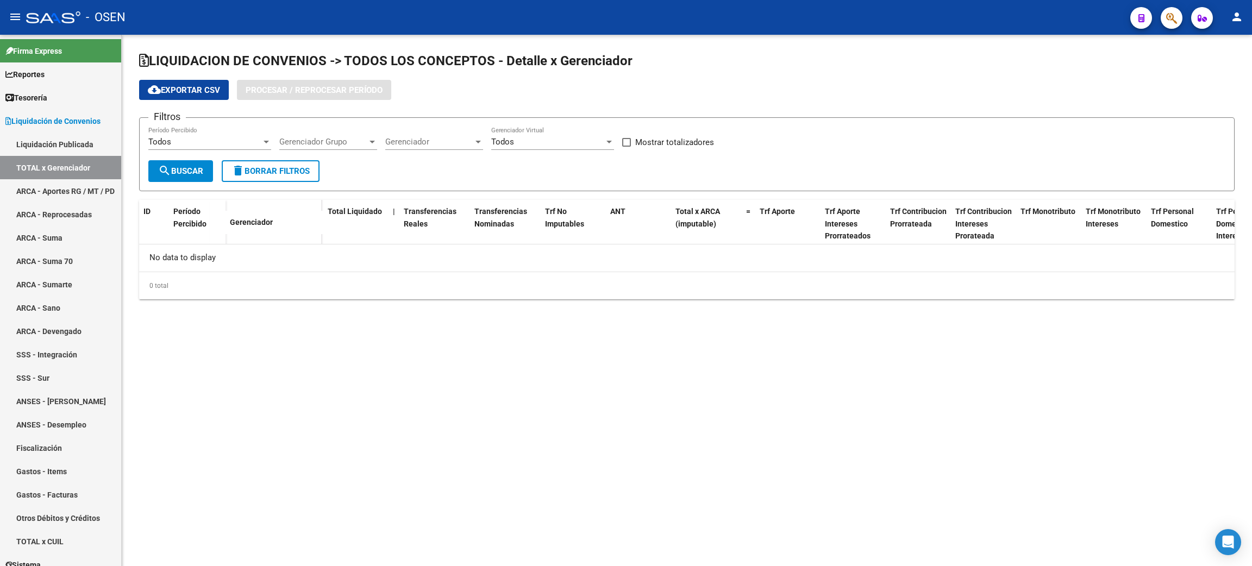
checkbox input "true"
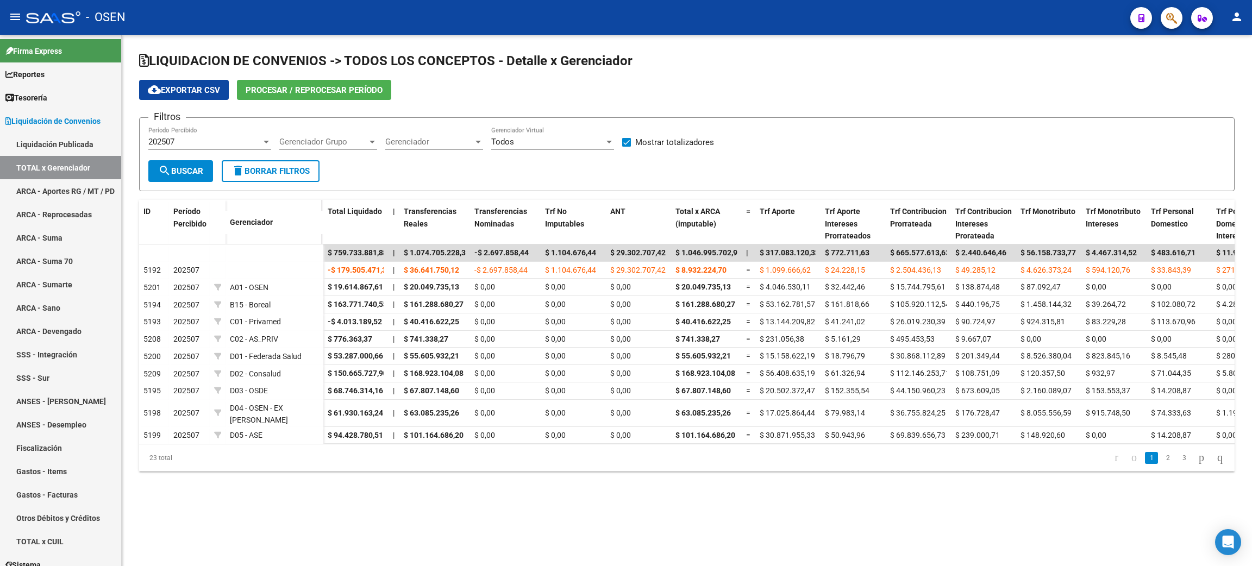
click at [454, 476] on div "LIQUIDACION DE CONVENIOS -> TODOS LOS CONCEPTOS - Detalle x Gerenciador cloud_d…" at bounding box center [687, 271] width 1130 height 472
click at [749, 538] on mat-sidenav-content "LIQUIDACION DE CONVENIOS -> TODOS LOS CONCEPTOS - Detalle x Gerenciador cloud_d…" at bounding box center [687, 301] width 1130 height 532
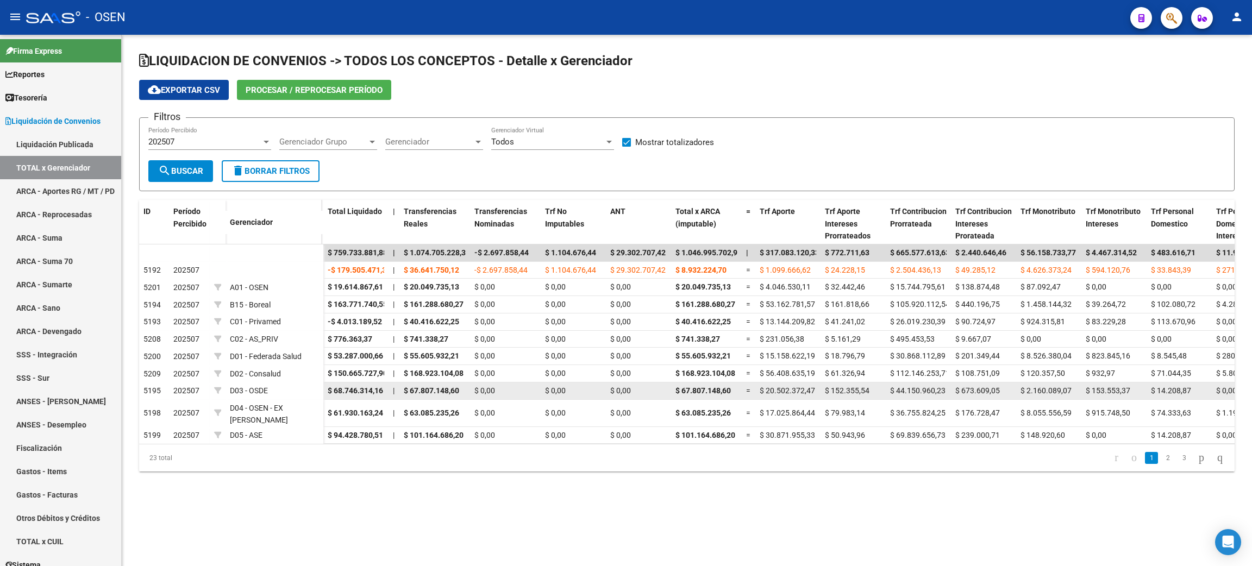
drag, startPoint x: 328, startPoint y: 389, endPoint x: 491, endPoint y: 397, distance: 163.8
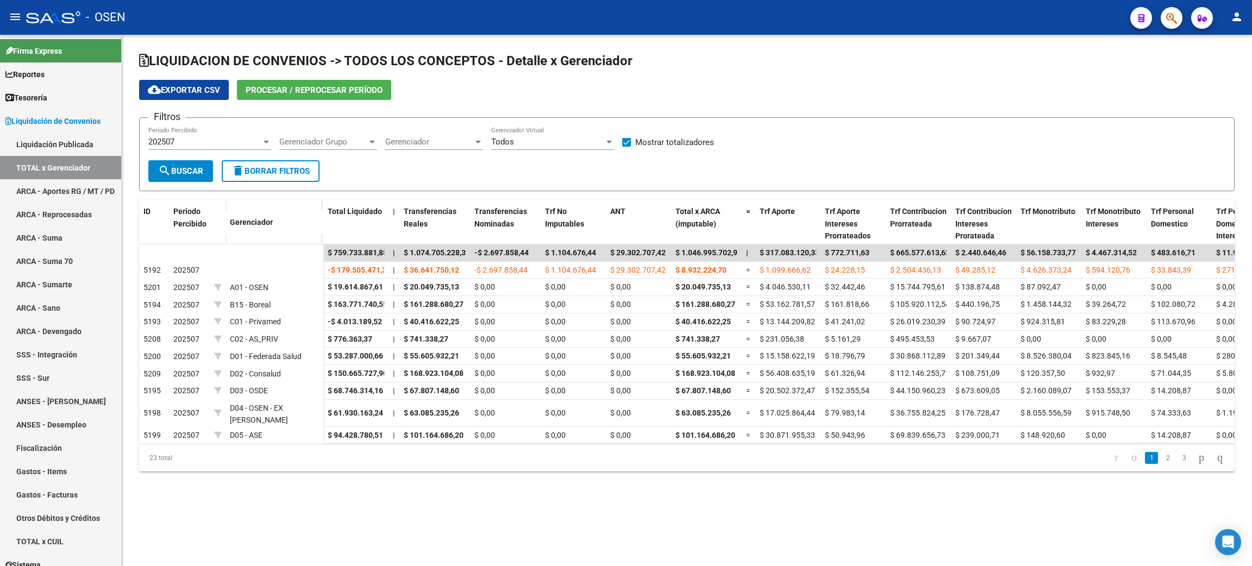
click at [583, 510] on mat-sidenav-content "LIQUIDACION DE CONVENIOS -> TODOS LOS CONCEPTOS - Detalle x Gerenciador cloud_d…" at bounding box center [687, 301] width 1130 height 532
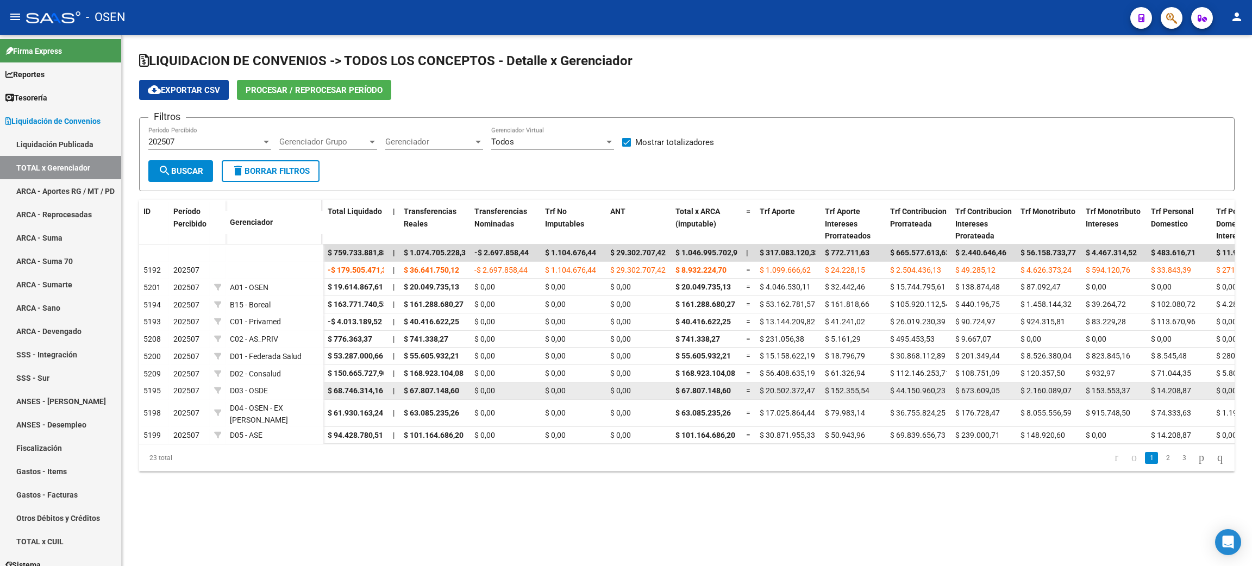
drag, startPoint x: 328, startPoint y: 390, endPoint x: 468, endPoint y: 389, distance: 140.2
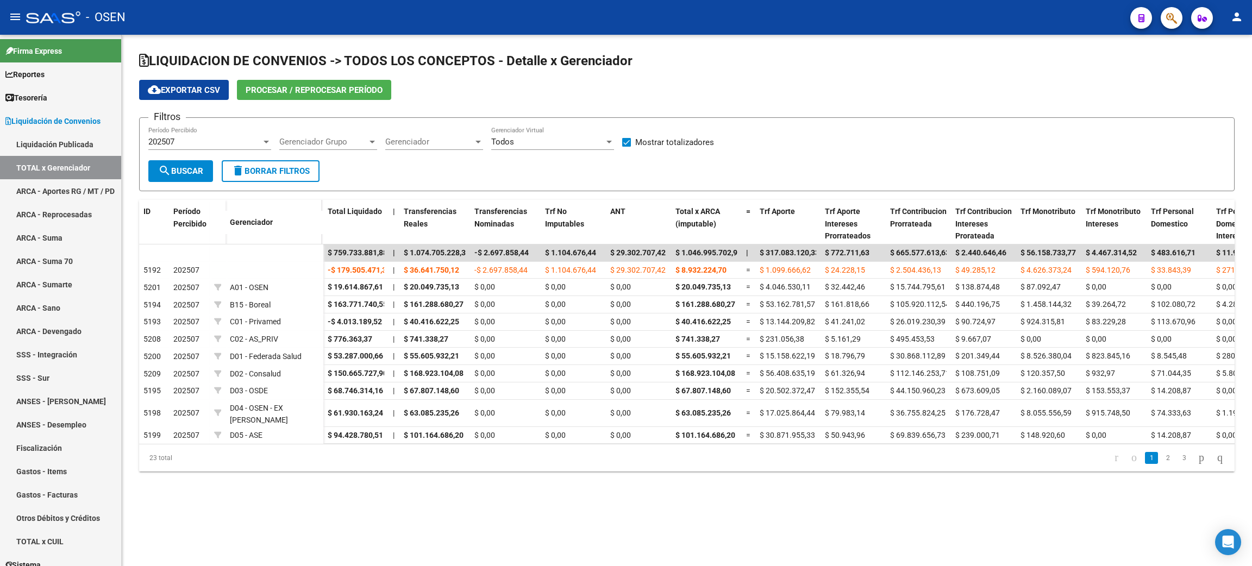
click at [524, 495] on div "LIQUIDACION DE CONVENIOS -> TODOS LOS CONCEPTOS - Detalle x Gerenciador cloud_d…" at bounding box center [687, 271] width 1130 height 472
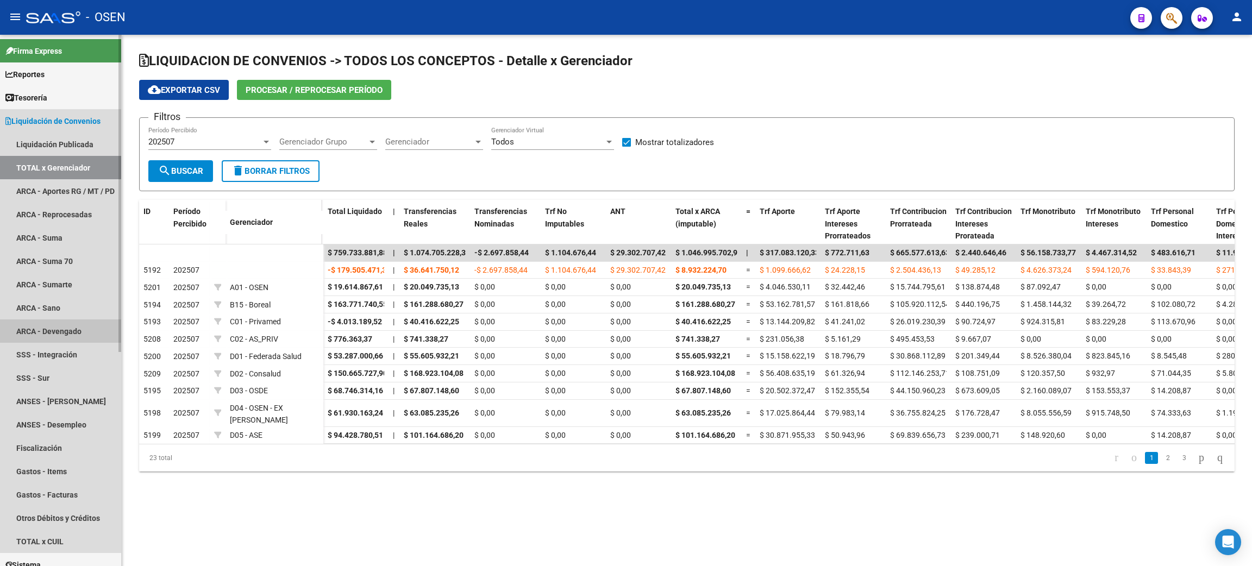
drag, startPoint x: 39, startPoint y: 326, endPoint x: 99, endPoint y: 334, distance: 60.9
click at [39, 326] on link "ARCA - Devengado" at bounding box center [60, 331] width 121 height 23
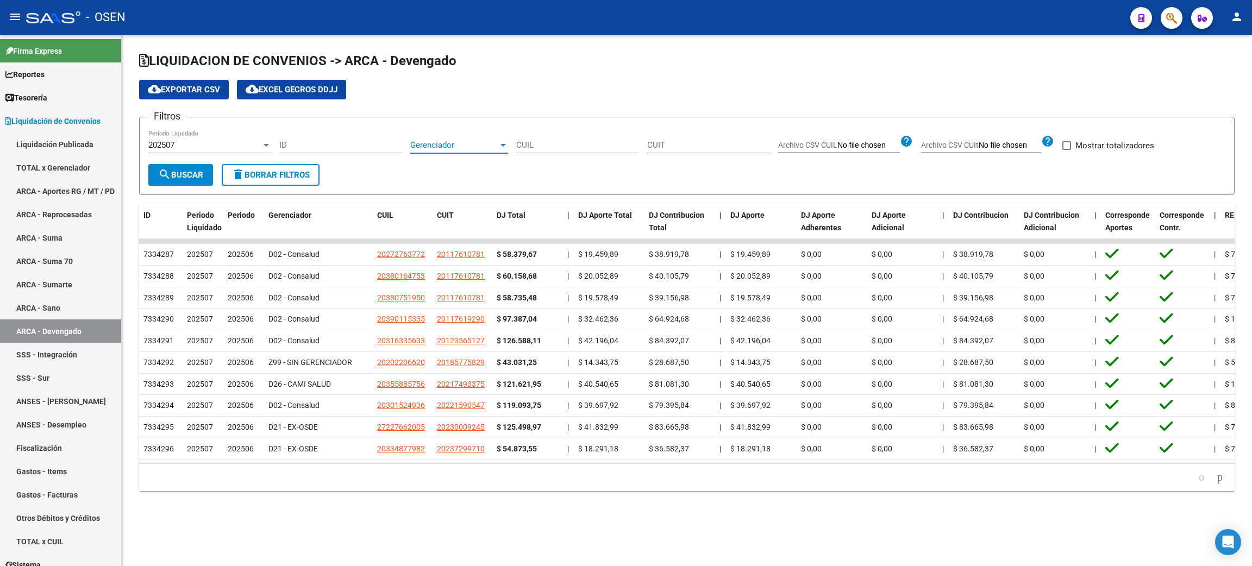
click at [443, 143] on span "Gerenciador" at bounding box center [454, 145] width 88 height 10
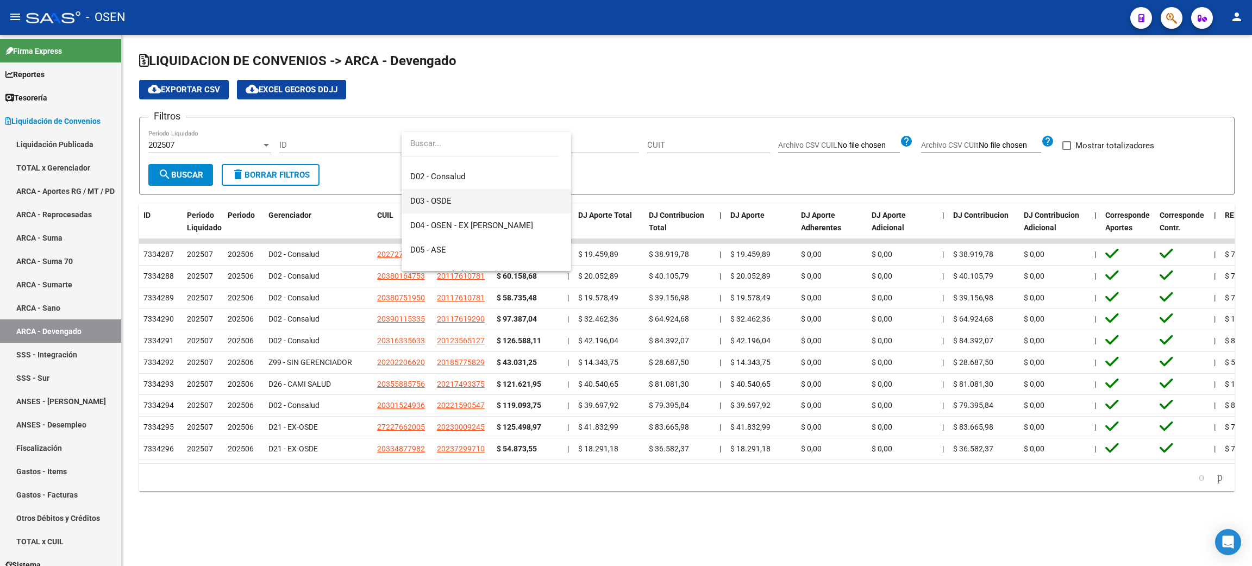
click at [478, 203] on span "D03 - OSDE" at bounding box center [486, 201] width 152 height 24
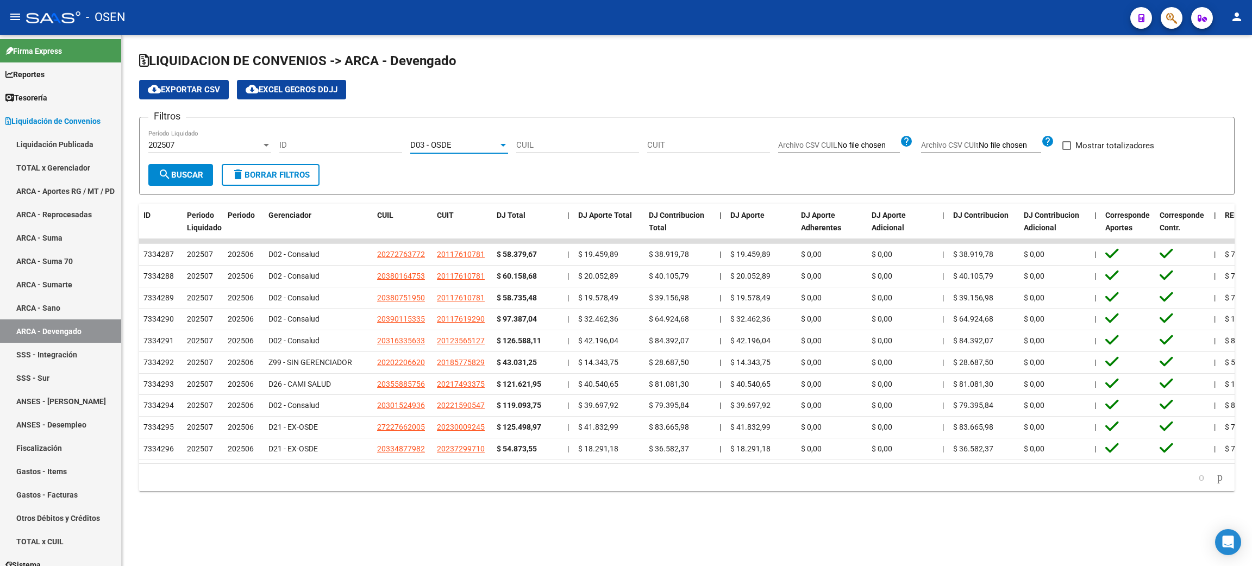
click at [178, 171] on span "search Buscar" at bounding box center [180, 175] width 45 height 10
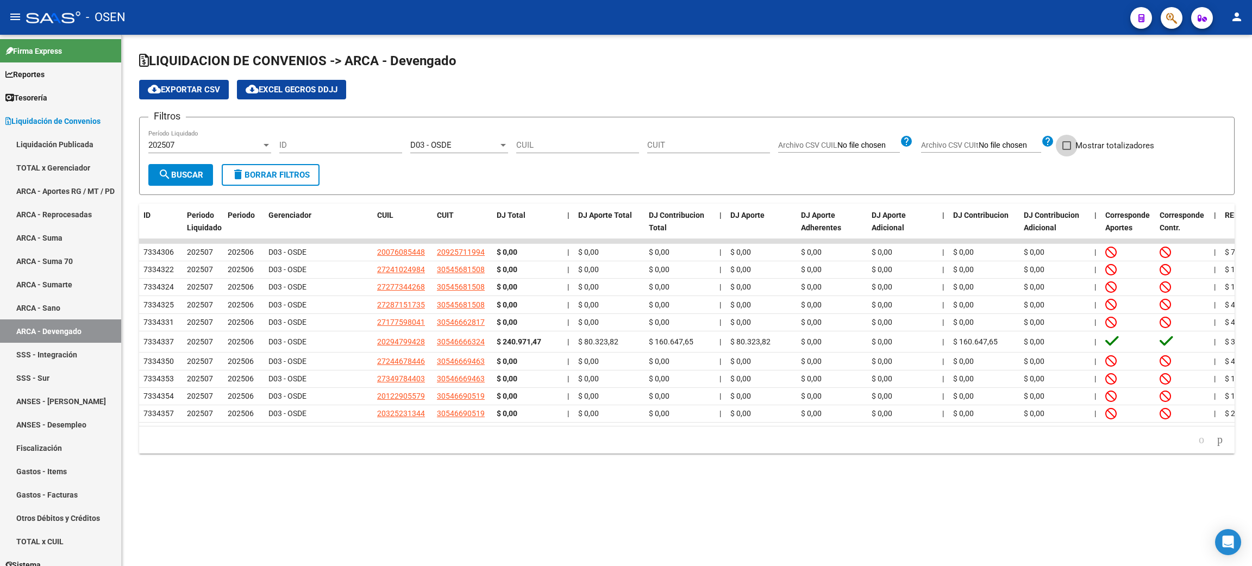
click at [1097, 148] on span "Mostrar totalizadores" at bounding box center [1115, 145] width 79 height 13
click at [1067, 150] on input "Mostrar totalizadores" at bounding box center [1066, 150] width 1 height 1
checkbox input "true"
click at [199, 174] on span "search Buscar" at bounding box center [180, 175] width 45 height 10
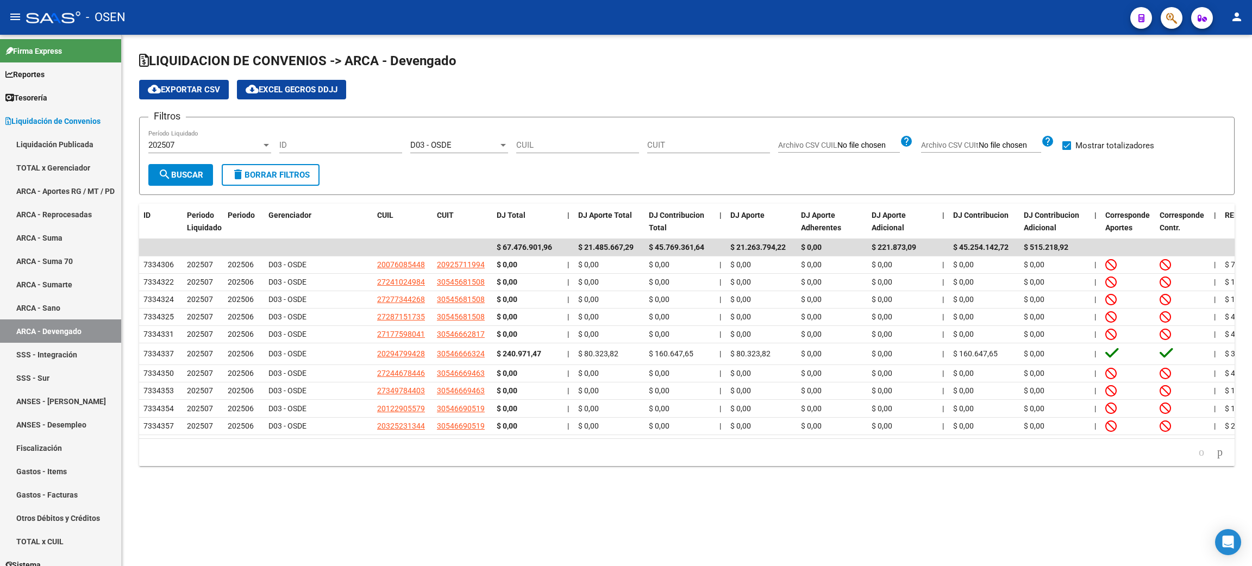
click at [221, 142] on div "202507" at bounding box center [204, 145] width 113 height 10
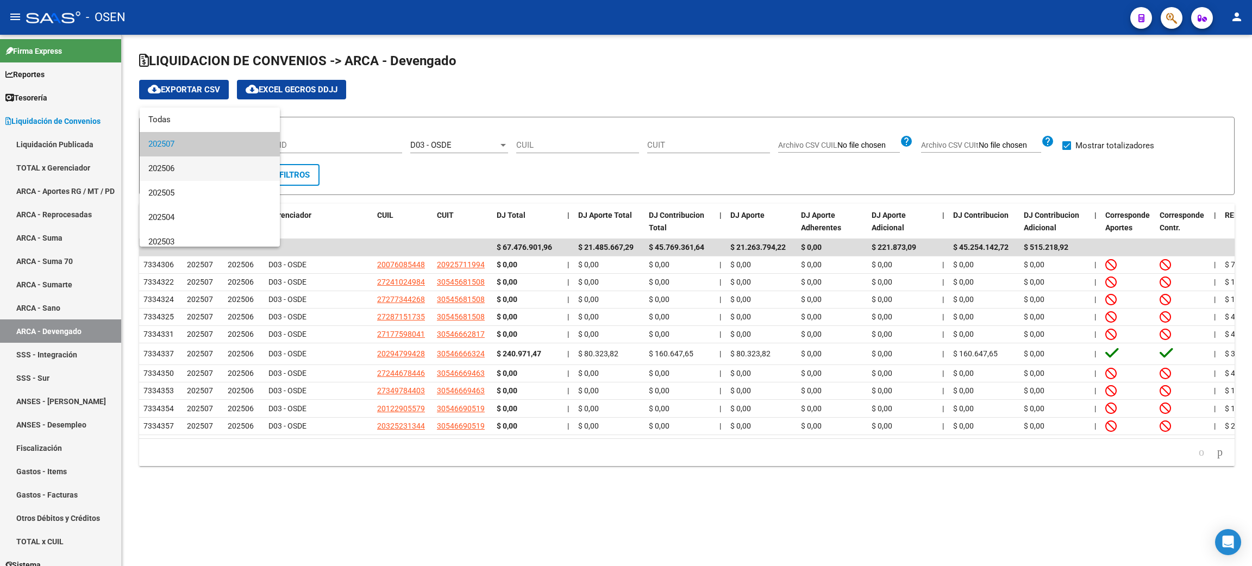
click at [203, 171] on span "202506" at bounding box center [209, 169] width 123 height 24
click at [192, 179] on button "search Buscar" at bounding box center [180, 175] width 65 height 22
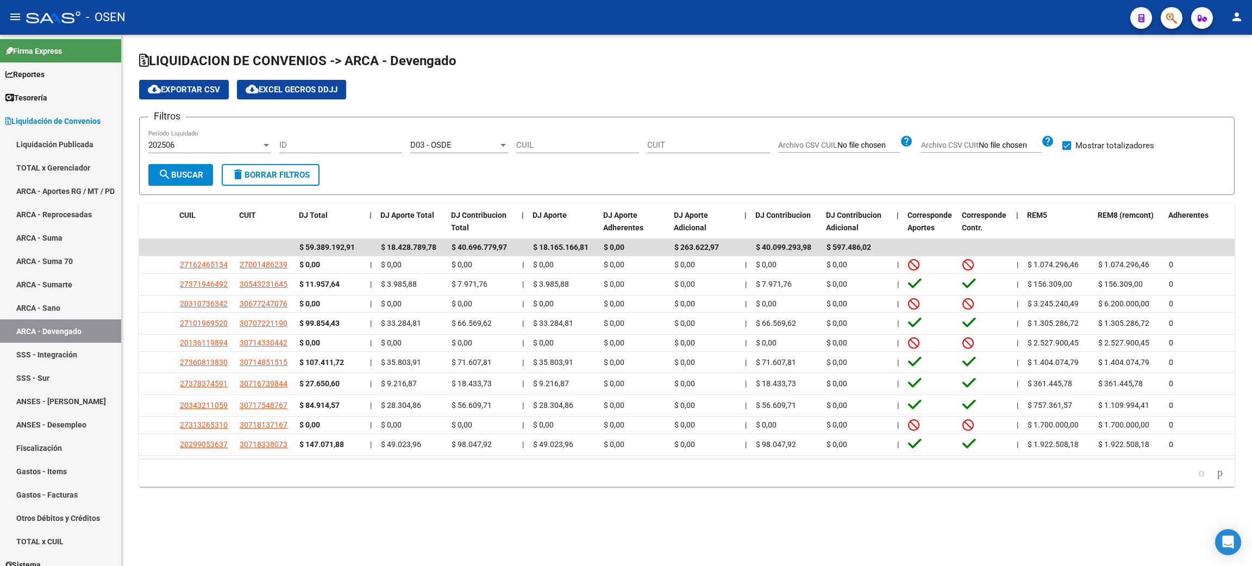
scroll to position [0, 0]
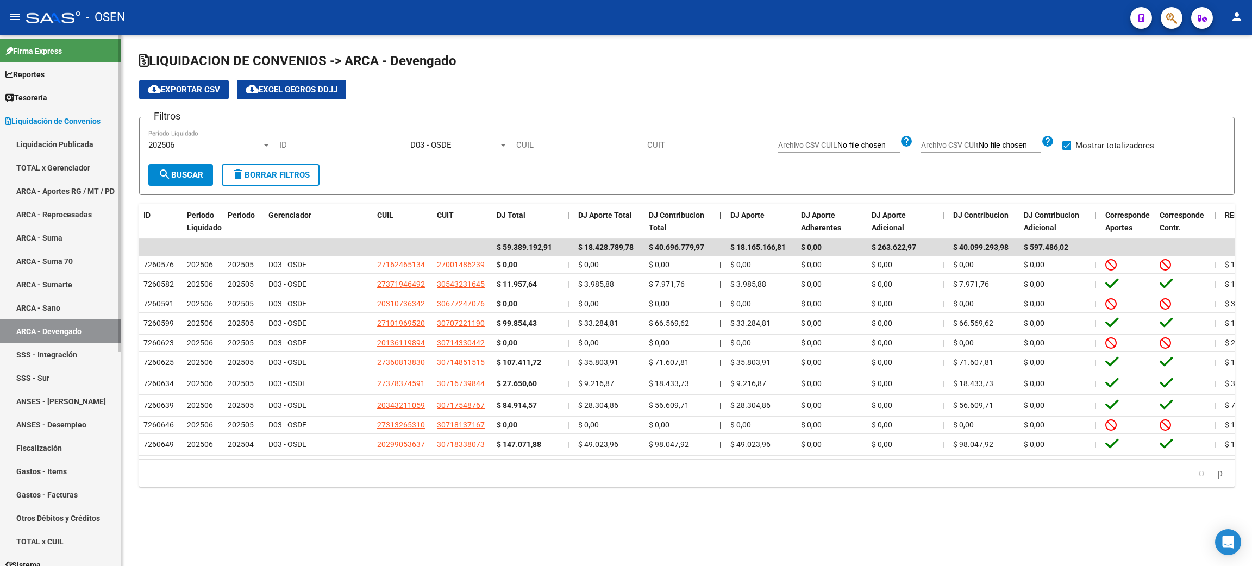
click at [71, 119] on span "Liquidación de Convenios" at bounding box center [52, 121] width 95 height 12
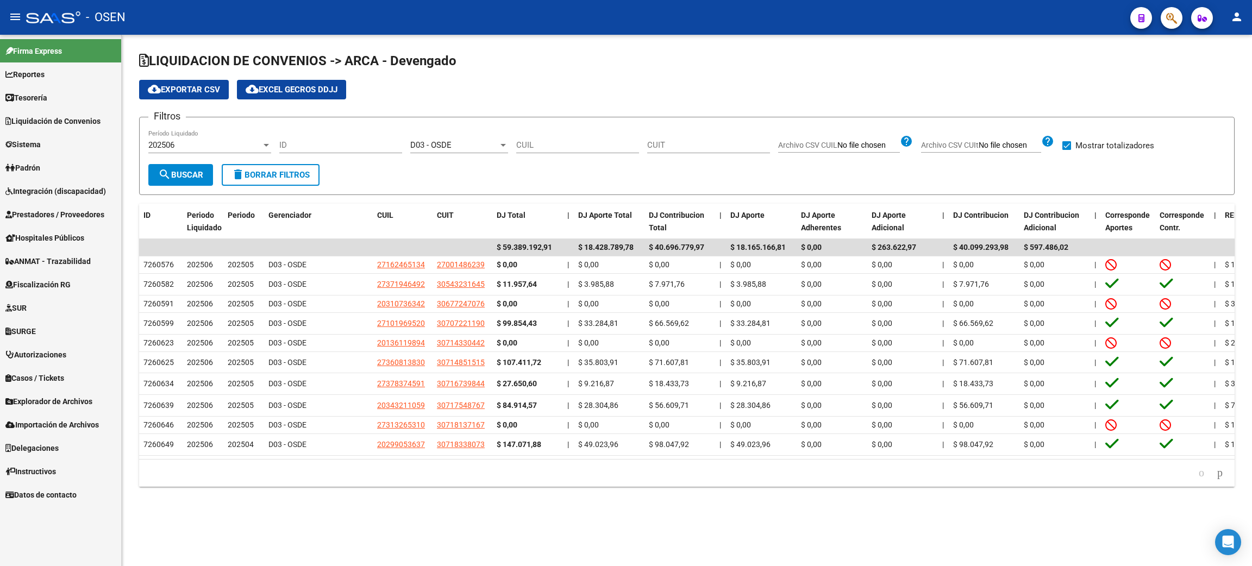
drag, startPoint x: 74, startPoint y: 102, endPoint x: 96, endPoint y: 91, distance: 24.3
click at [74, 102] on link "Tesorería" at bounding box center [60, 97] width 121 height 23
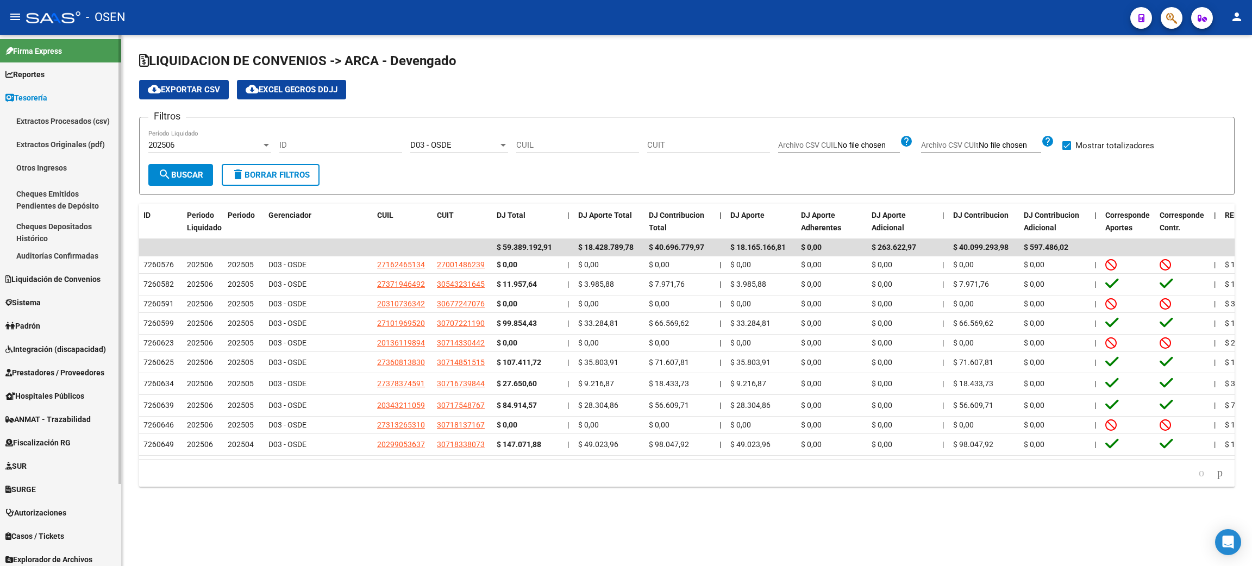
click at [16, 258] on link "Auditorías Confirmadas" at bounding box center [60, 255] width 121 height 23
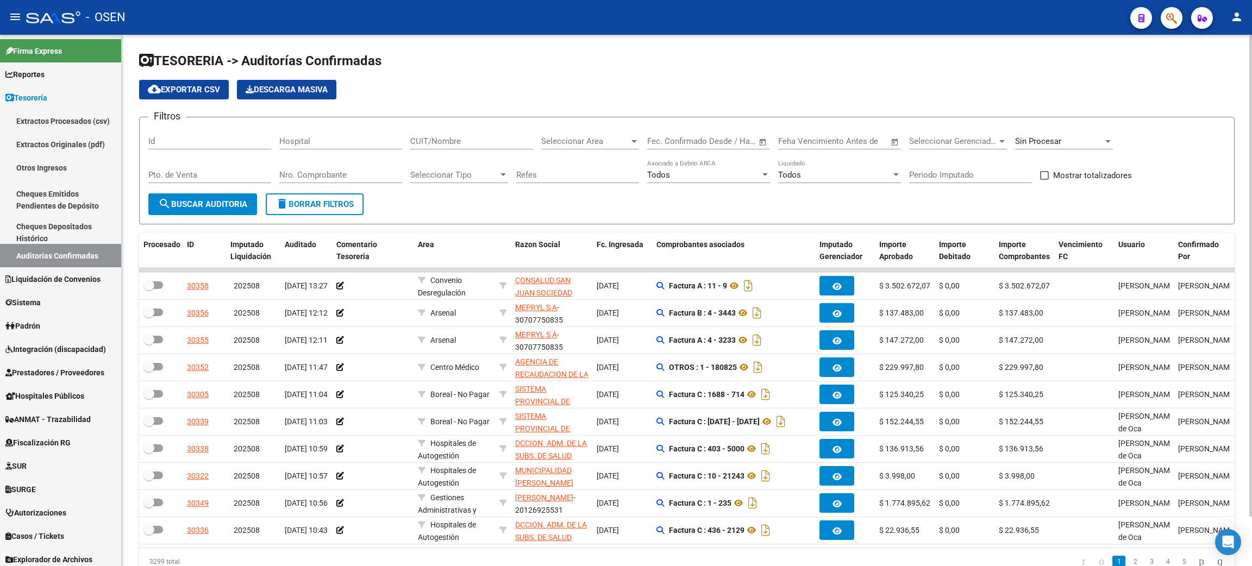
drag, startPoint x: 436, startPoint y: 154, endPoint x: 441, endPoint y: 143, distance: 12.4
click at [441, 143] on div "CUIT/Nombre" at bounding box center [471, 143] width 123 height 34
click at [462, 181] on div "Seleccionar Tipo Seleccionar Tipo" at bounding box center [459, 171] width 98 height 23
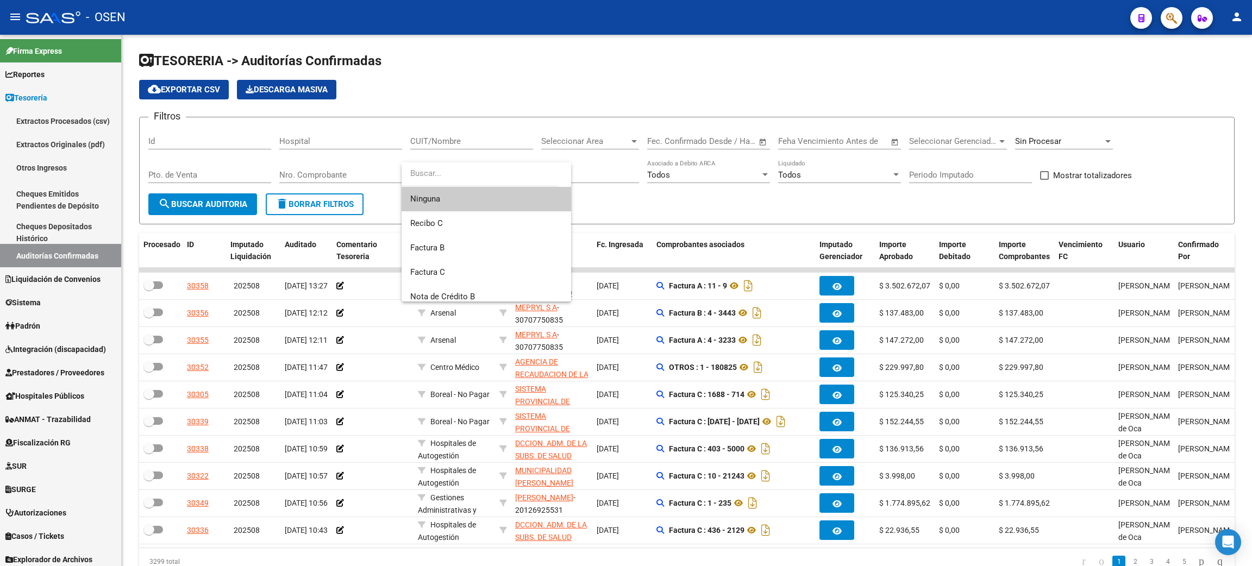
click at [441, 129] on div at bounding box center [626, 283] width 1252 height 566
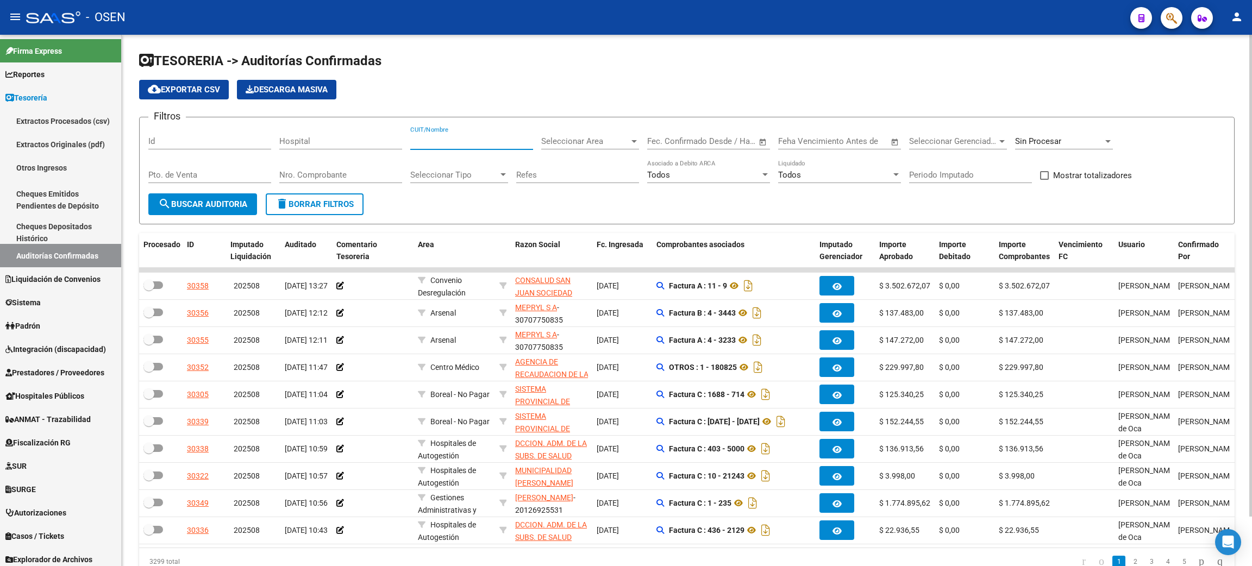
click at [439, 142] on input "CUIT/Nombre" at bounding box center [471, 141] width 123 height 10
paste input "30711560099"
click at [234, 204] on span "search Buscar Auditoria" at bounding box center [202, 204] width 89 height 10
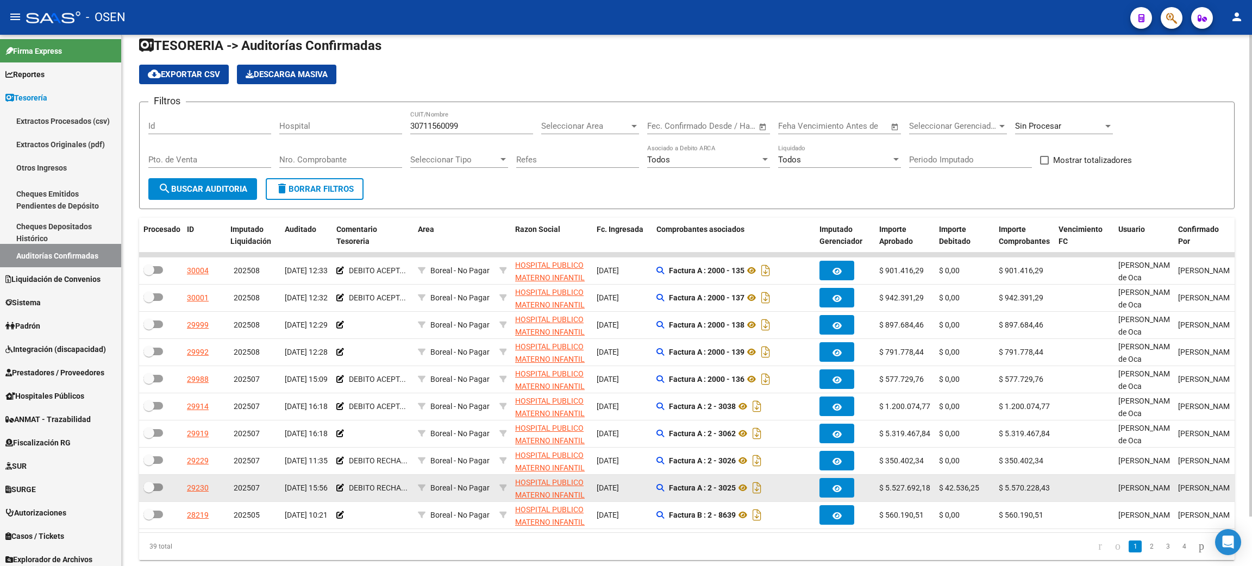
scroll to position [54, 0]
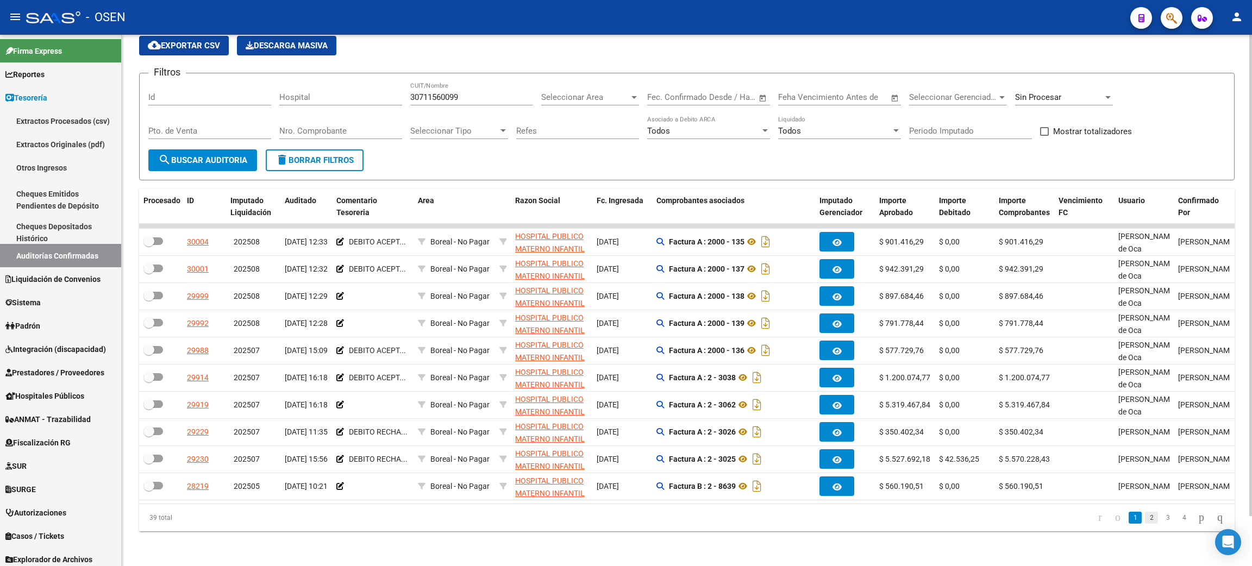
click at [1145, 517] on link "2" at bounding box center [1151, 518] width 13 height 12
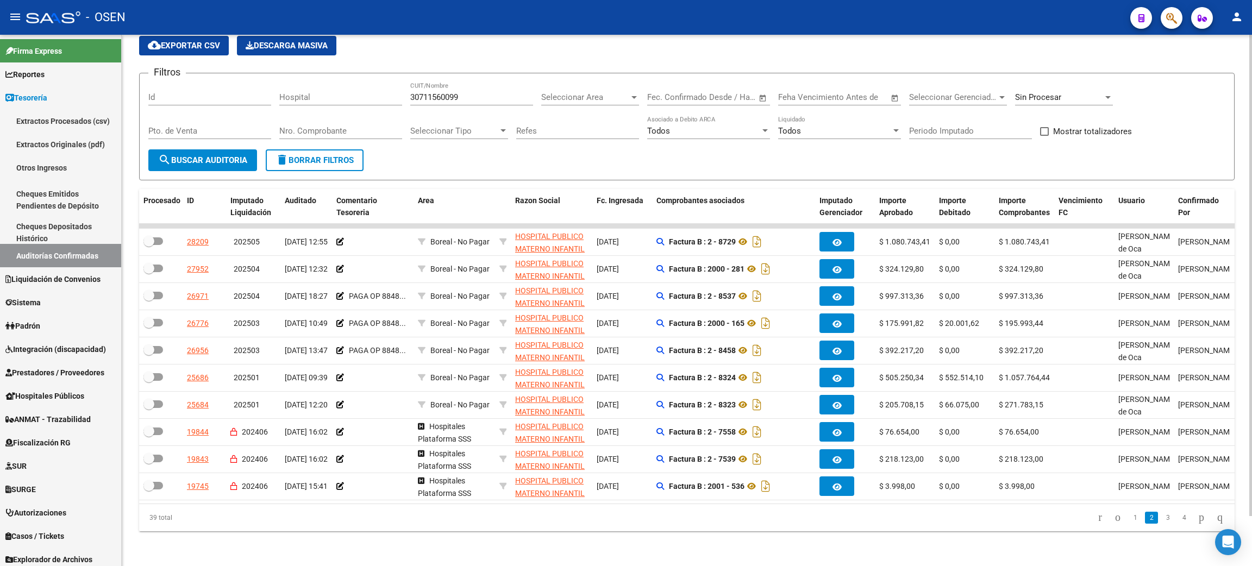
click at [392, 528] on div "39 total 1 2 3 4" at bounding box center [687, 517] width 1096 height 27
click at [474, 82] on div "30711560099 CUIT/Nombre" at bounding box center [471, 93] width 123 height 23
drag, startPoint x: 469, startPoint y: 87, endPoint x: 327, endPoint y: 86, distance: 141.9
click at [327, 86] on div "Filtros Id Hospital 30711560099 CUIT/Nombre Seleccionar Area Seleccionar Area S…" at bounding box center [686, 115] width 1077 height 67
paste input "4329258"
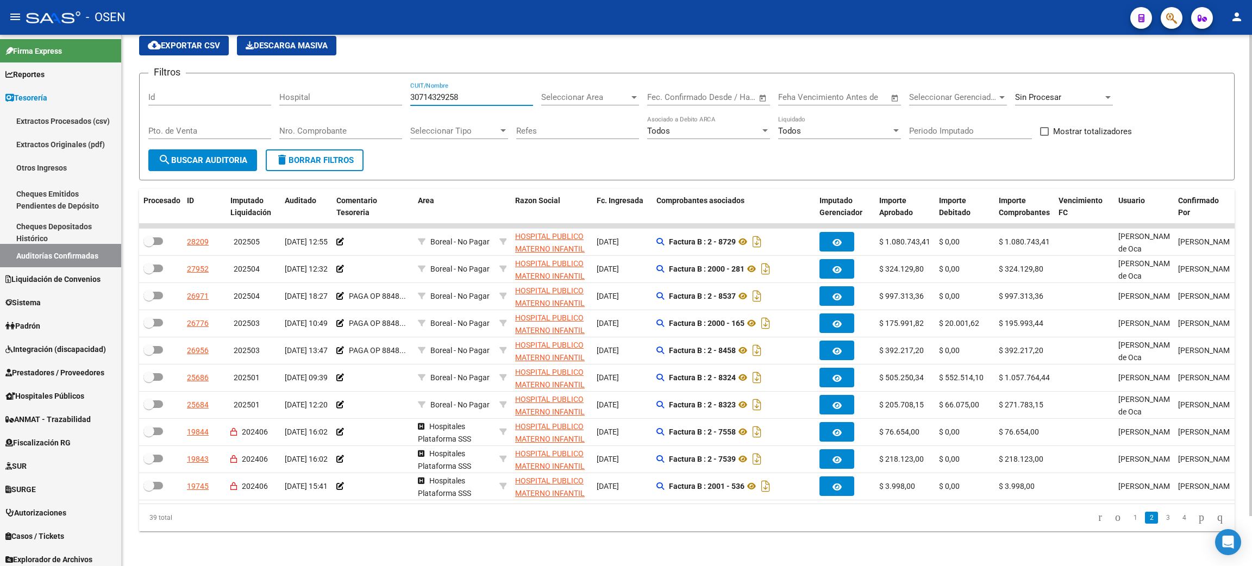
type input "30714329258"
click at [213, 155] on span "search Buscar Auditoria" at bounding box center [202, 160] width 89 height 10
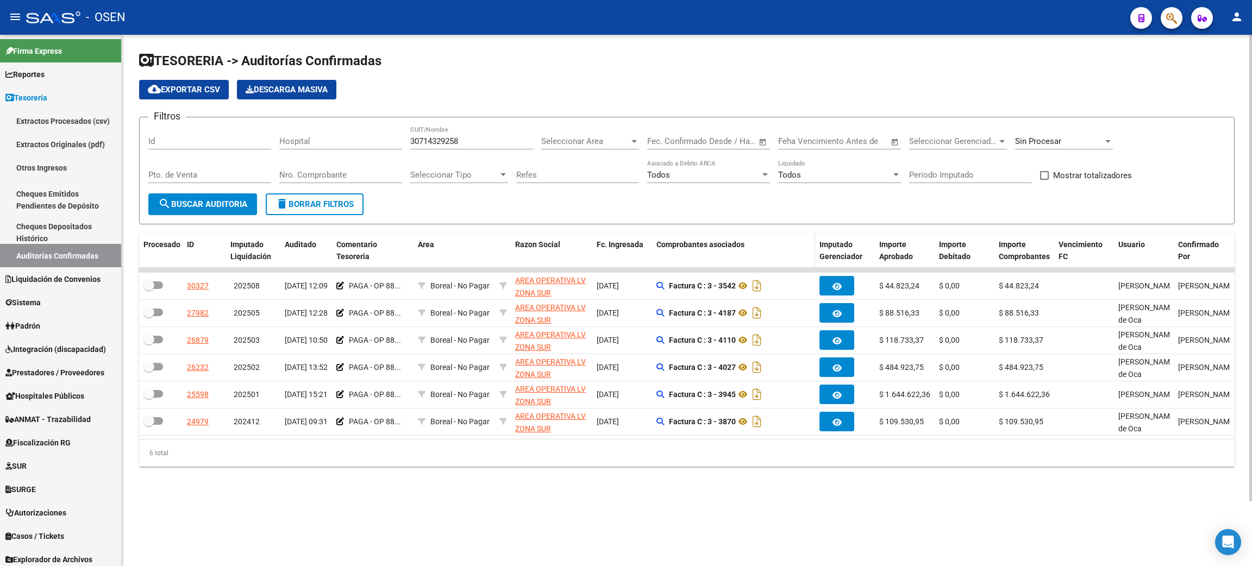
scroll to position [0, 0]
click at [677, 540] on mat-sidenav-content "TESORERIA -> Auditorías Confirmadas cloud_download Exportar CSV Descarga Masiva…" at bounding box center [687, 301] width 1130 height 532
drag, startPoint x: 487, startPoint y: 138, endPoint x: 382, endPoint y: 136, distance: 104.9
click at [382, 138] on div "Filtros Id Hospital 30714329258 CUIT/Nombre Seleccionar Area Seleccionar Area S…" at bounding box center [686, 159] width 1077 height 67
click at [348, 163] on div "Nro. Comprobante" at bounding box center [340, 171] width 123 height 23
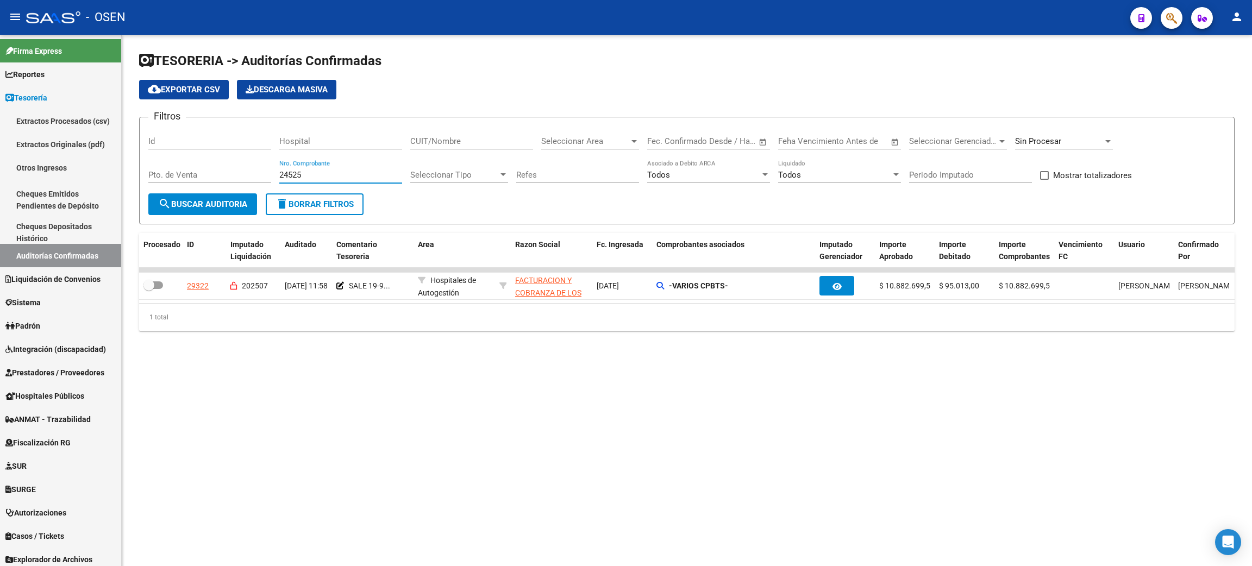
type input "24525"
click at [828, 299] on datatable-selection "29322 202507 [DATE] 11:58 SALE 19-9... Hospitales de Autogestión FACTURACION Y …" at bounding box center [687, 297] width 1096 height 10
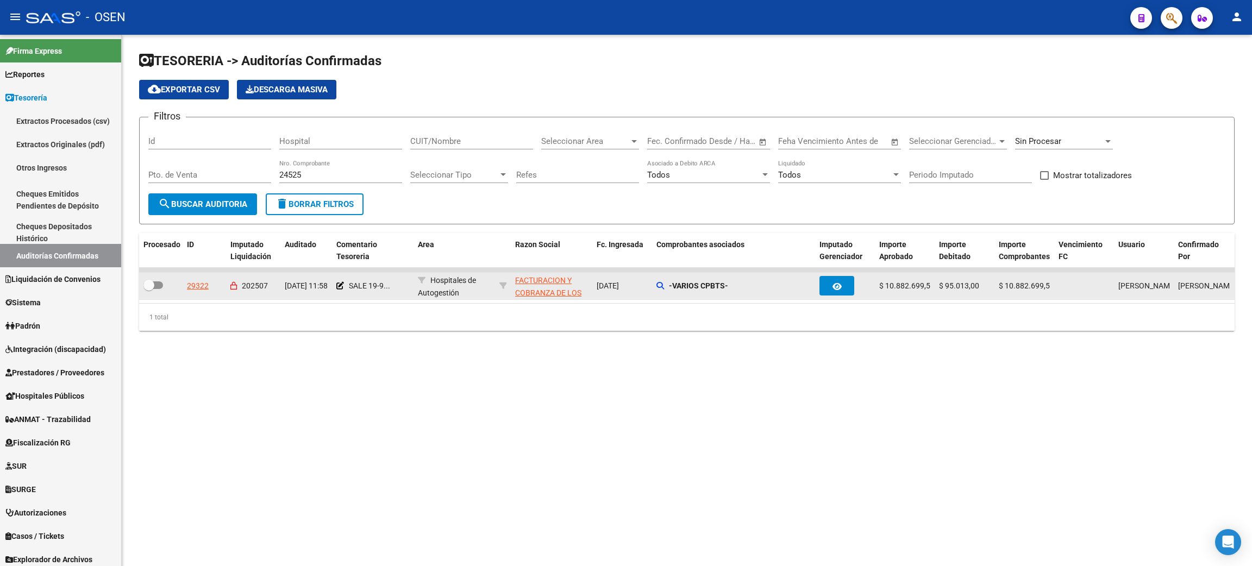
click at [828, 295] on datatable-body-cell at bounding box center [845, 286] width 60 height 27
click at [834, 283] on icon "button" at bounding box center [837, 287] width 9 height 8
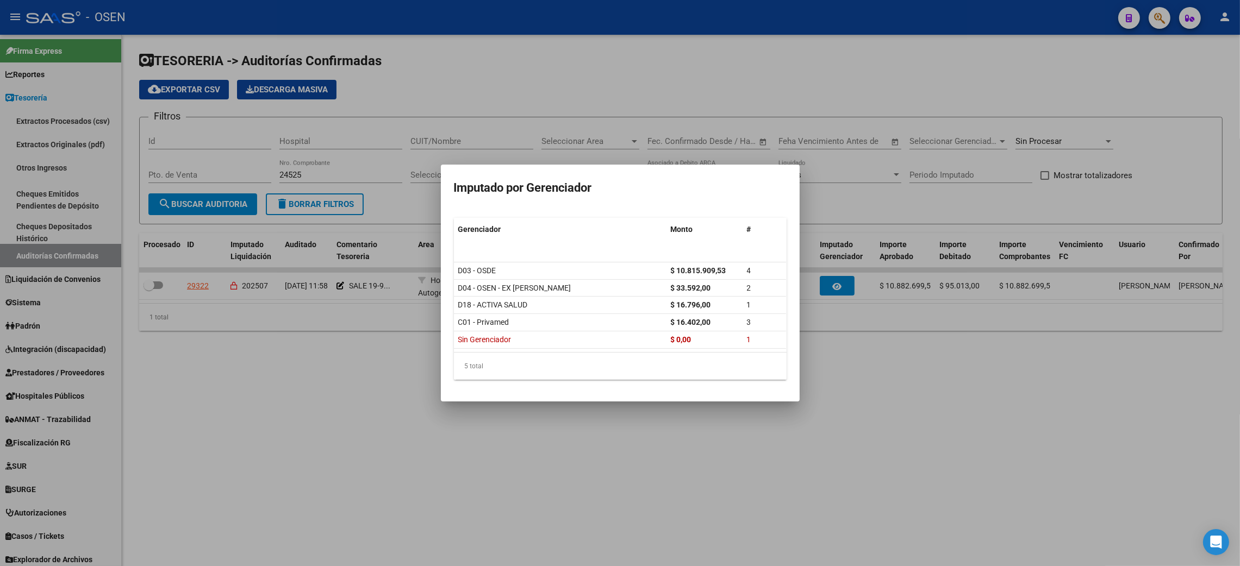
click at [790, 520] on div at bounding box center [620, 283] width 1240 height 566
